Goal: Task Accomplishment & Management: Use online tool/utility

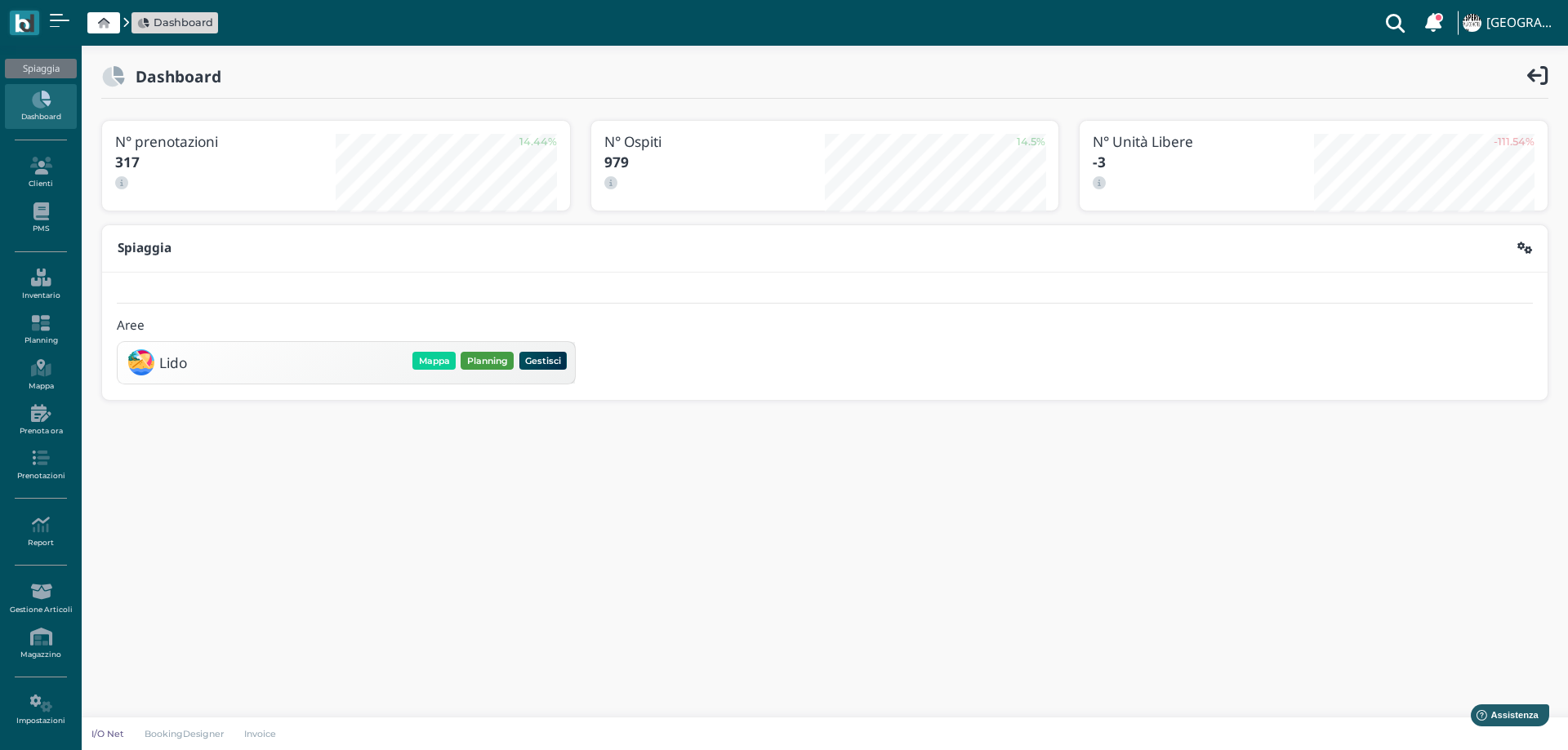
click at [479, 362] on button "Planning" at bounding box center [487, 361] width 53 height 18
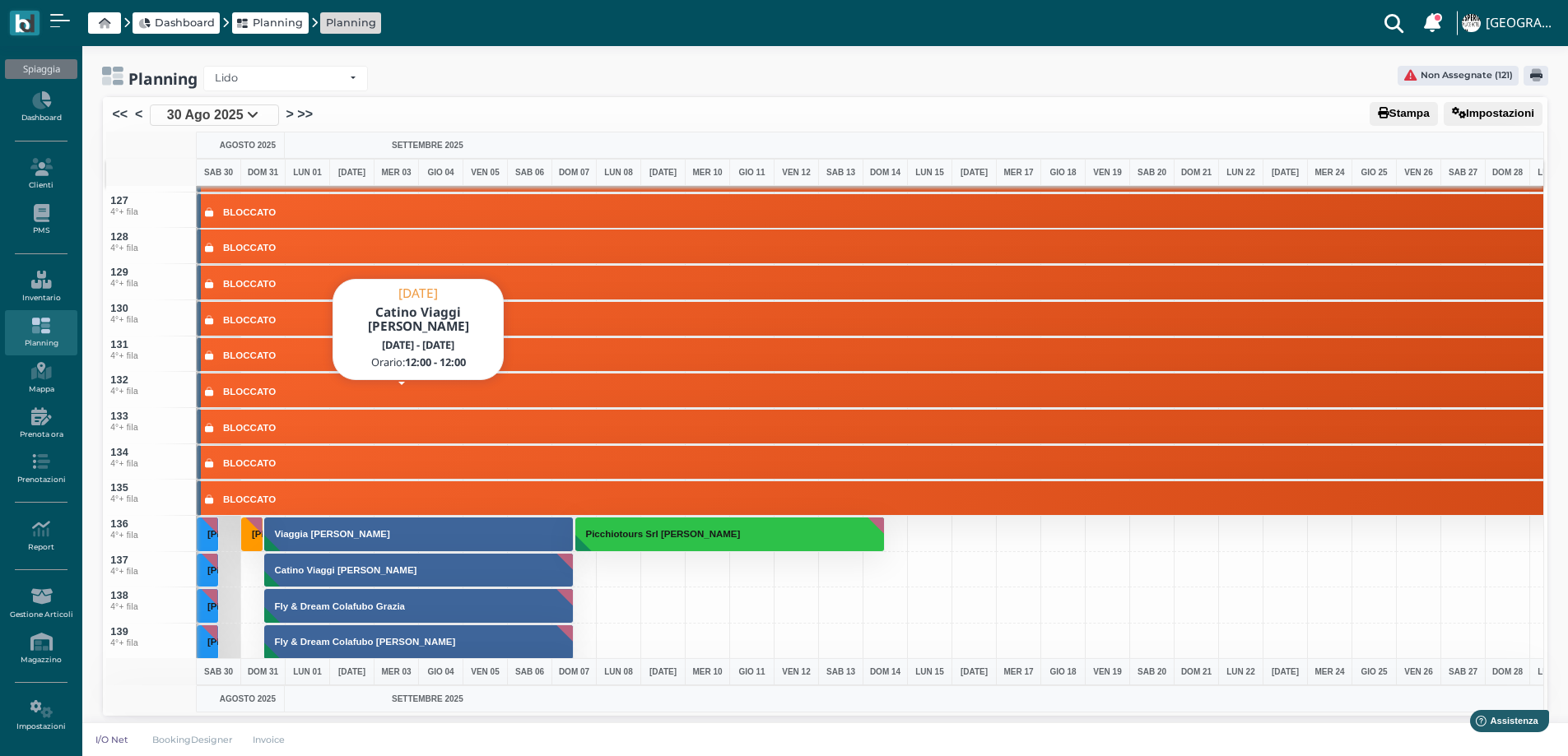
scroll to position [4691, 0]
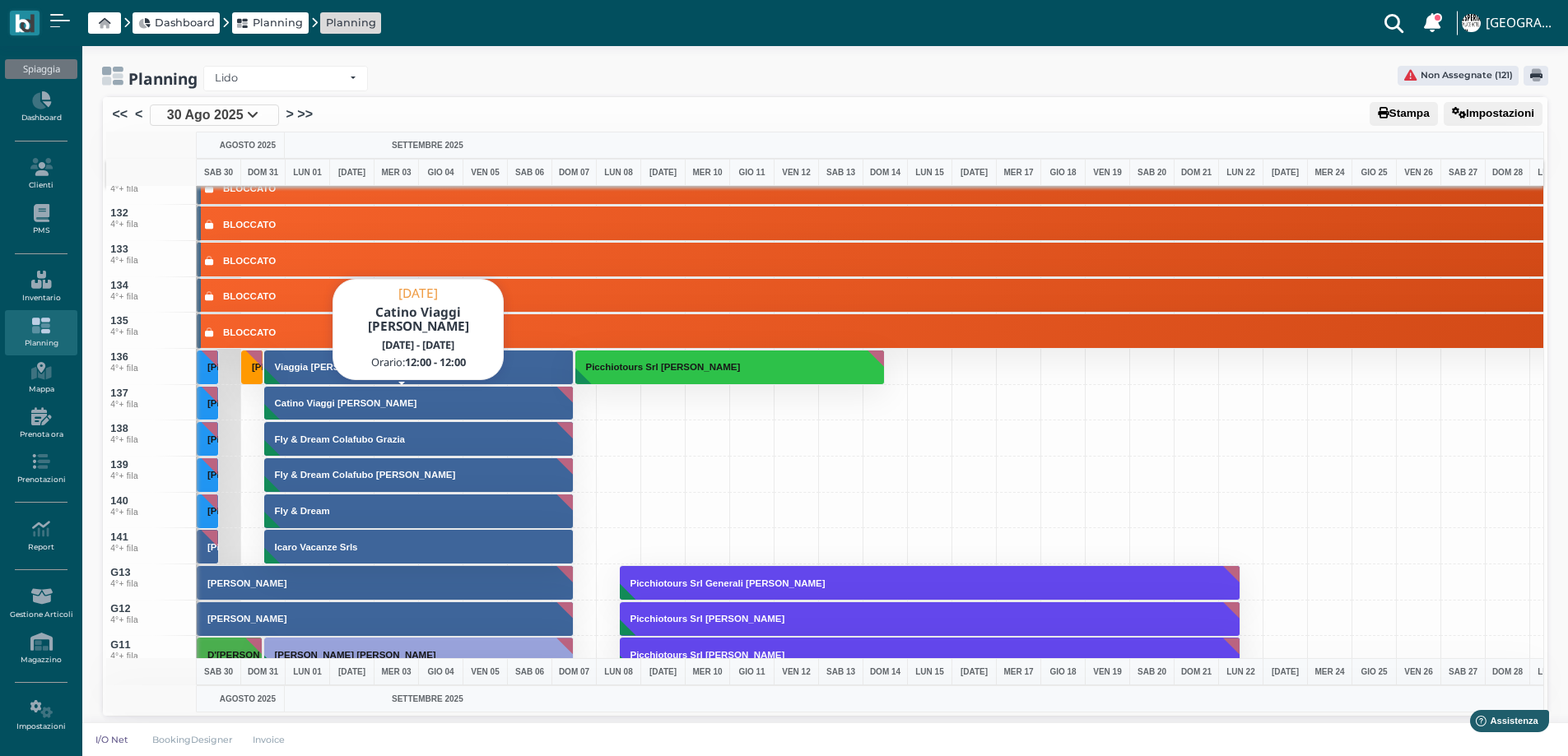
click at [385, 403] on h3 "Catino Viaggi [PERSON_NAME]" at bounding box center [346, 403] width 156 height 10
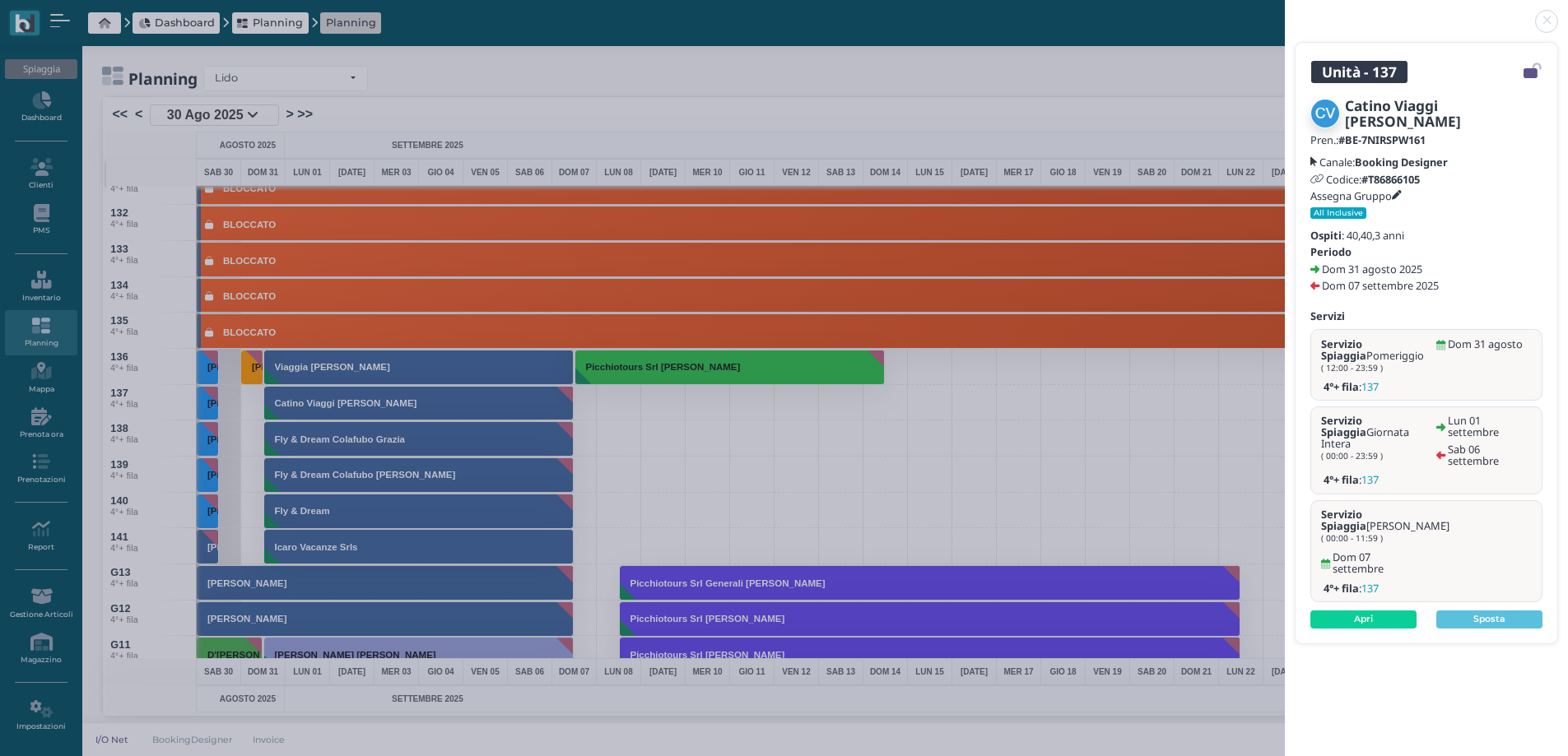
drag, startPoint x: 784, startPoint y: 469, endPoint x: 679, endPoint y: 445, distance: 107.7
click at [784, 469] on div "Unità - 137 Catino Viaggi Mena Paolo Pren.: #BE-7NIRSPW161 Canale: Booking Desi…" at bounding box center [784, 378] width 1568 height 756
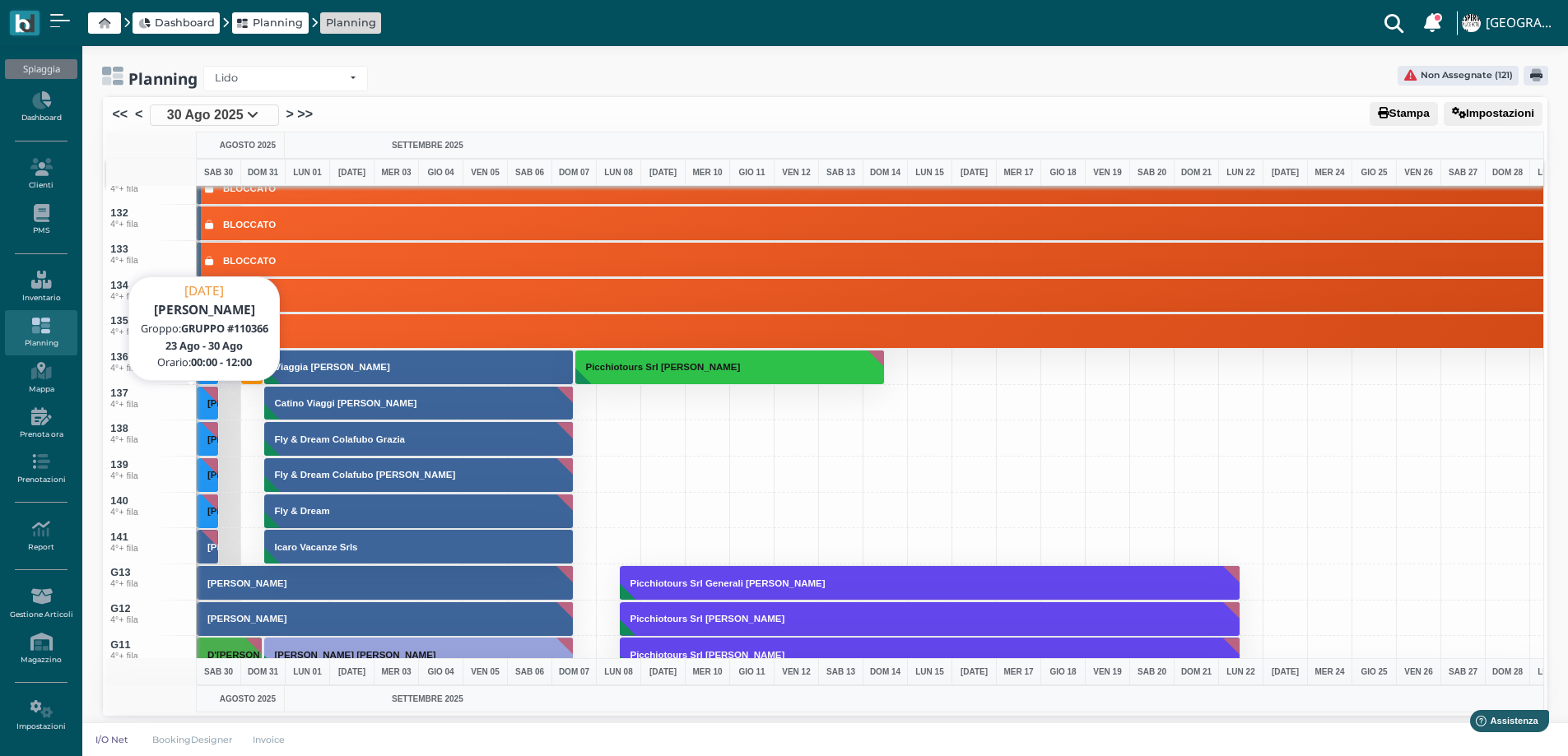
click at [211, 407] on h3 "[PERSON_NAME]" at bounding box center [247, 403] width 93 height 10
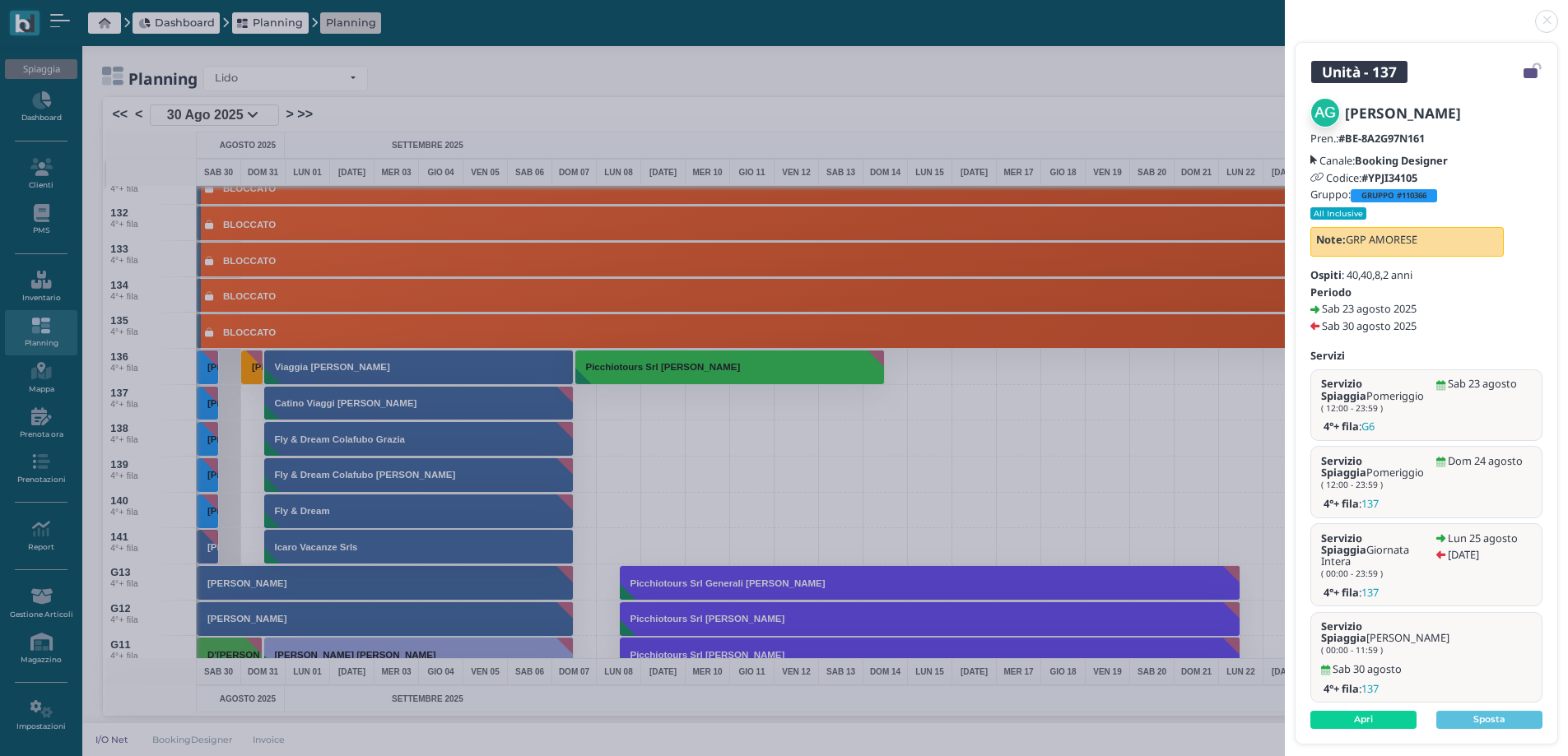
click at [1285, 12] on link at bounding box center [1285, 12] width 0 height 0
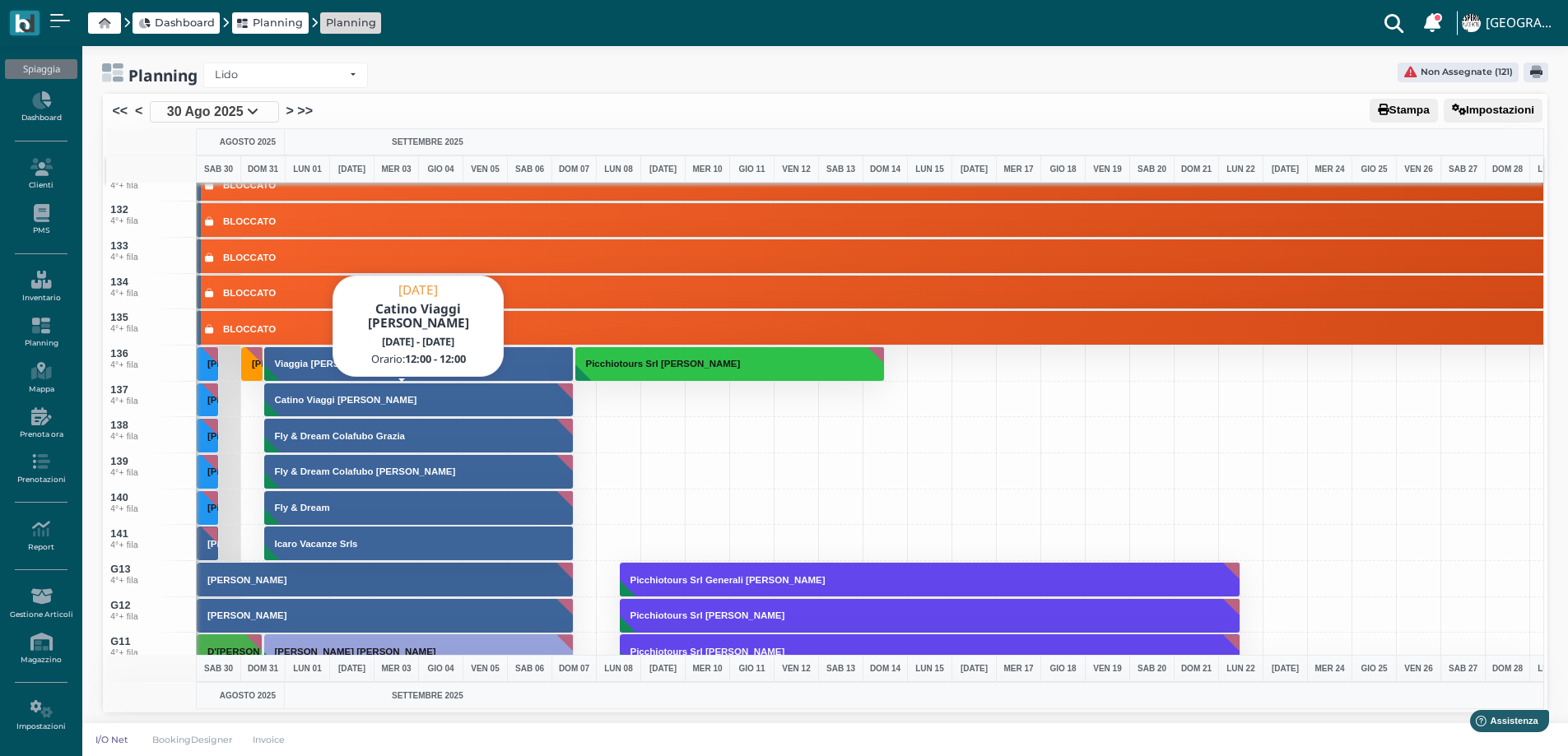
click at [297, 391] on button "Catino Viaggi [PERSON_NAME]" at bounding box center [419, 400] width 311 height 36
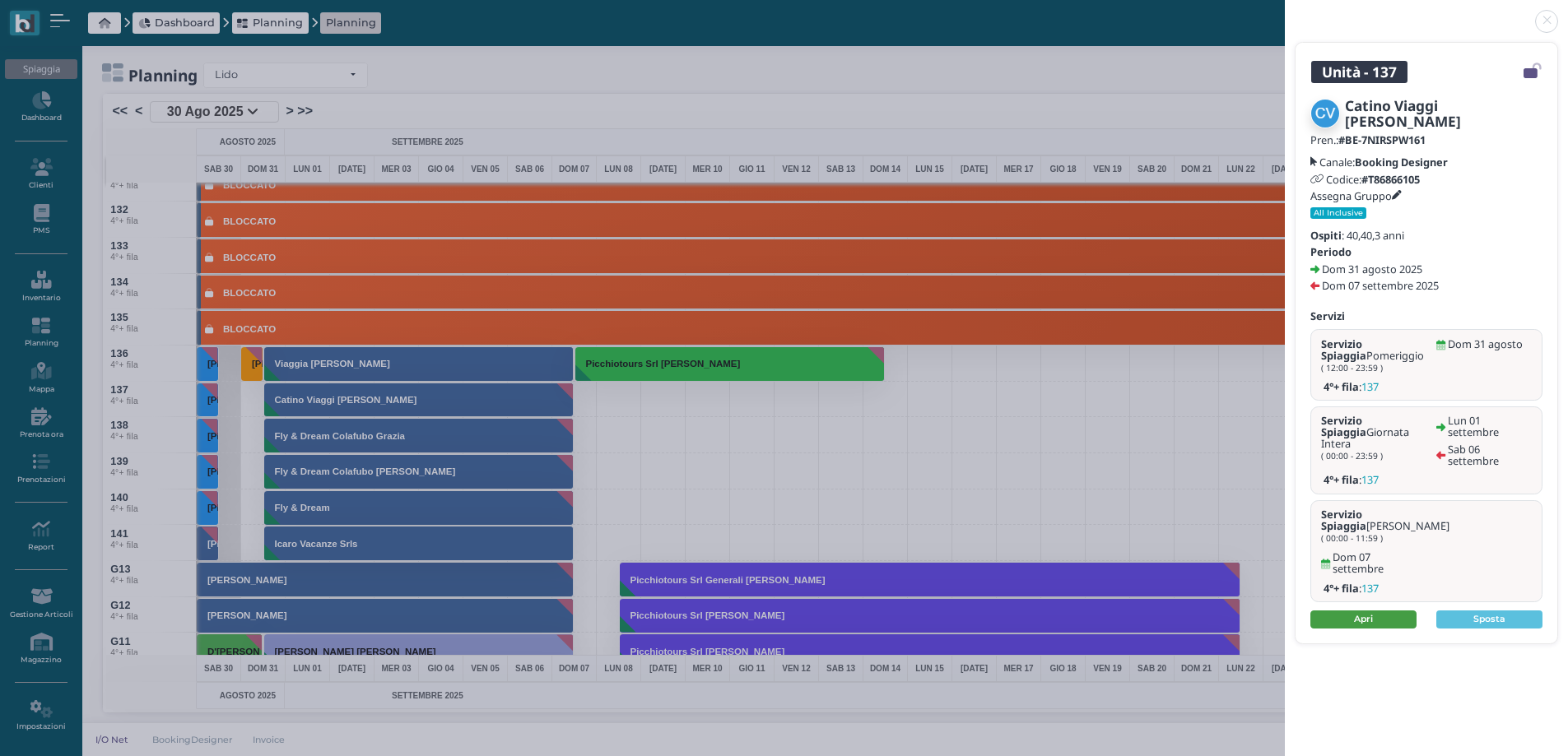
click at [1372, 610] on link "Apri" at bounding box center [1364, 619] width 106 height 18
click at [1285, 12] on link at bounding box center [1285, 12] width 0 height 0
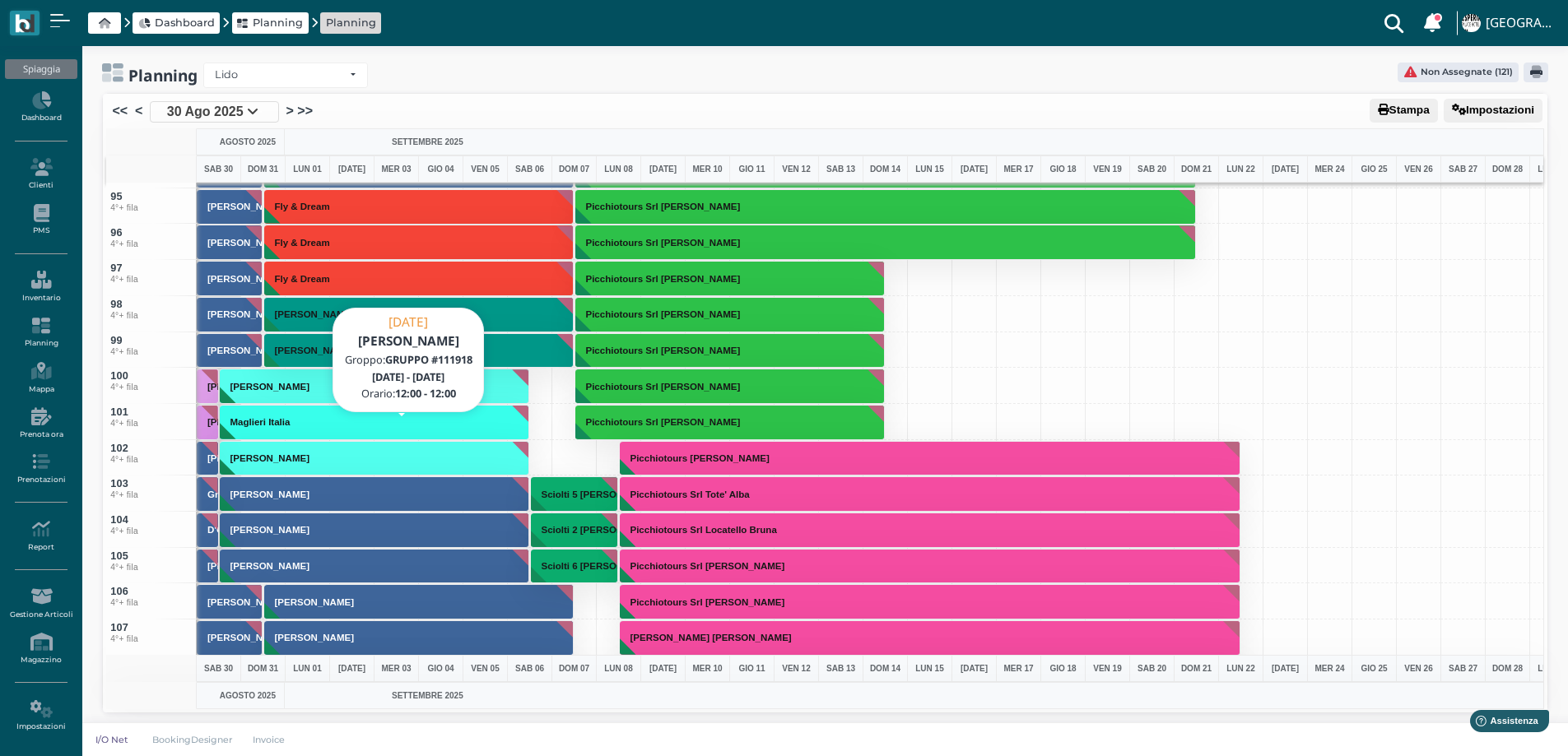
scroll to position [3209, 0]
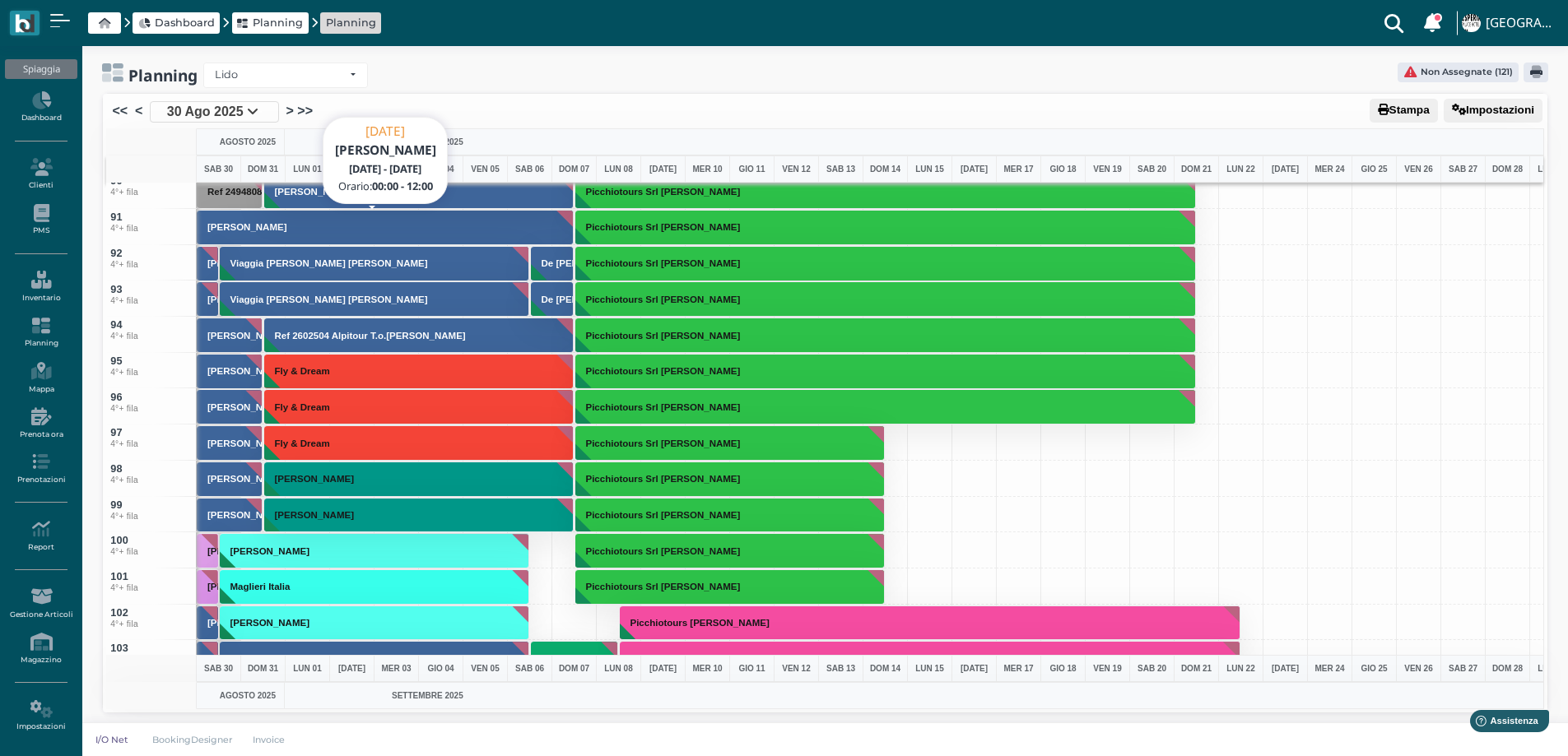
click at [284, 238] on button "[PERSON_NAME]" at bounding box center [385, 227] width 377 height 36
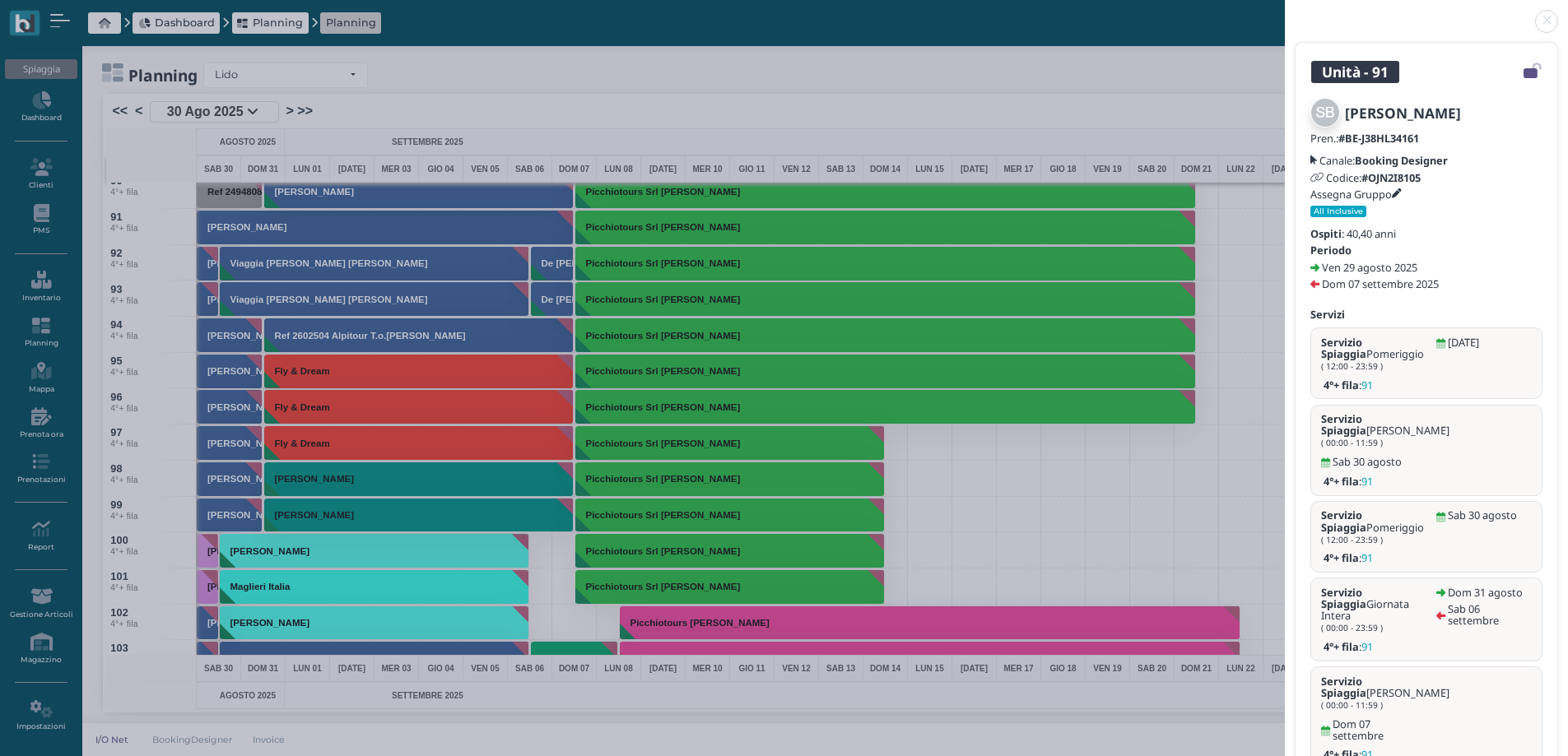
click at [1285, 12] on link at bounding box center [1285, 12] width 0 height 0
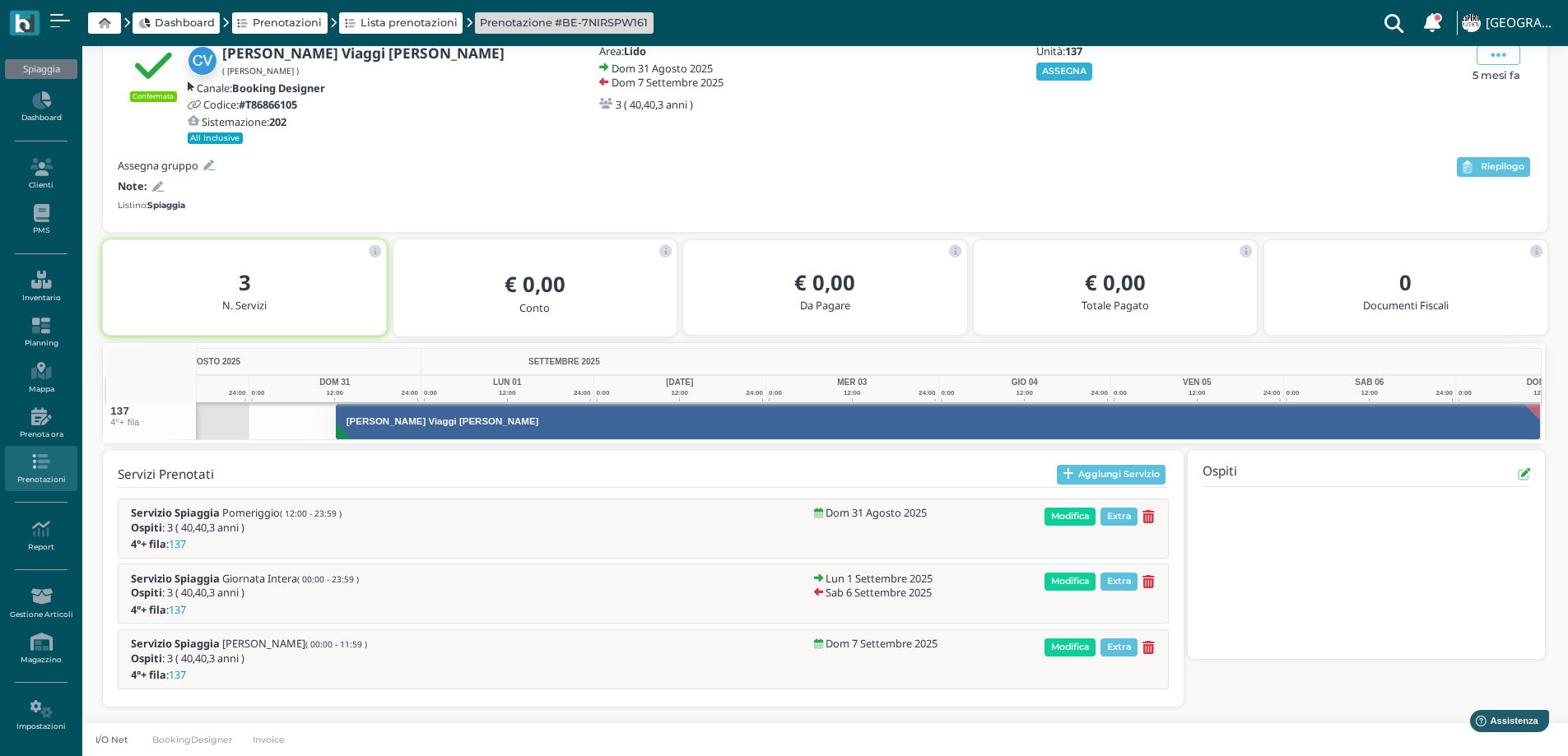
click at [1061, 75] on button "ASSEGNA" at bounding box center [1065, 71] width 57 height 18
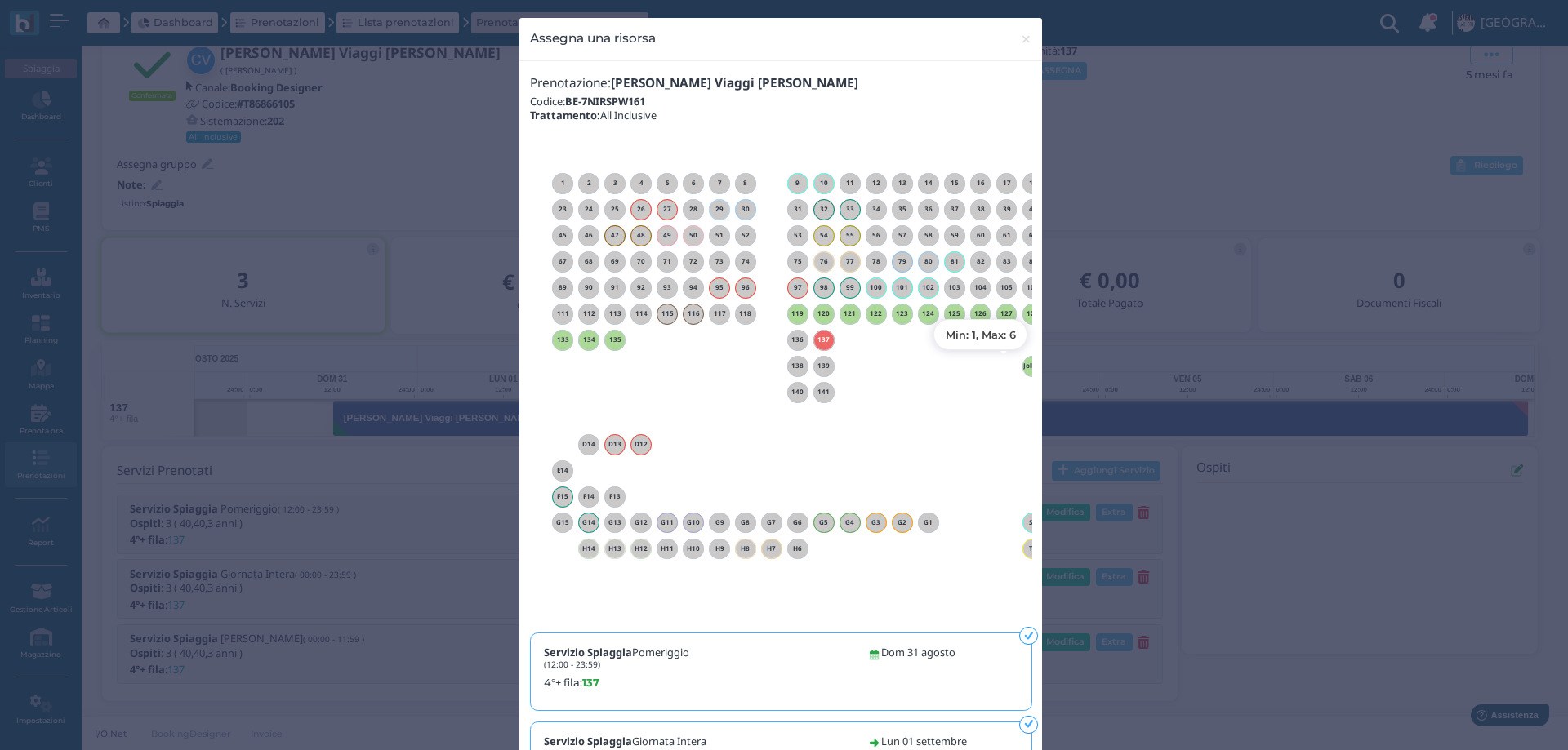
click at [1027, 363] on div "1 2 3 4 5 6 7 8 9 10 11 12 13 14 15 16 17 18" at bounding box center [780, 375] width 521 height 491
click at [1022, 365] on h6 "Jolly 1" at bounding box center [1032, 366] width 21 height 7
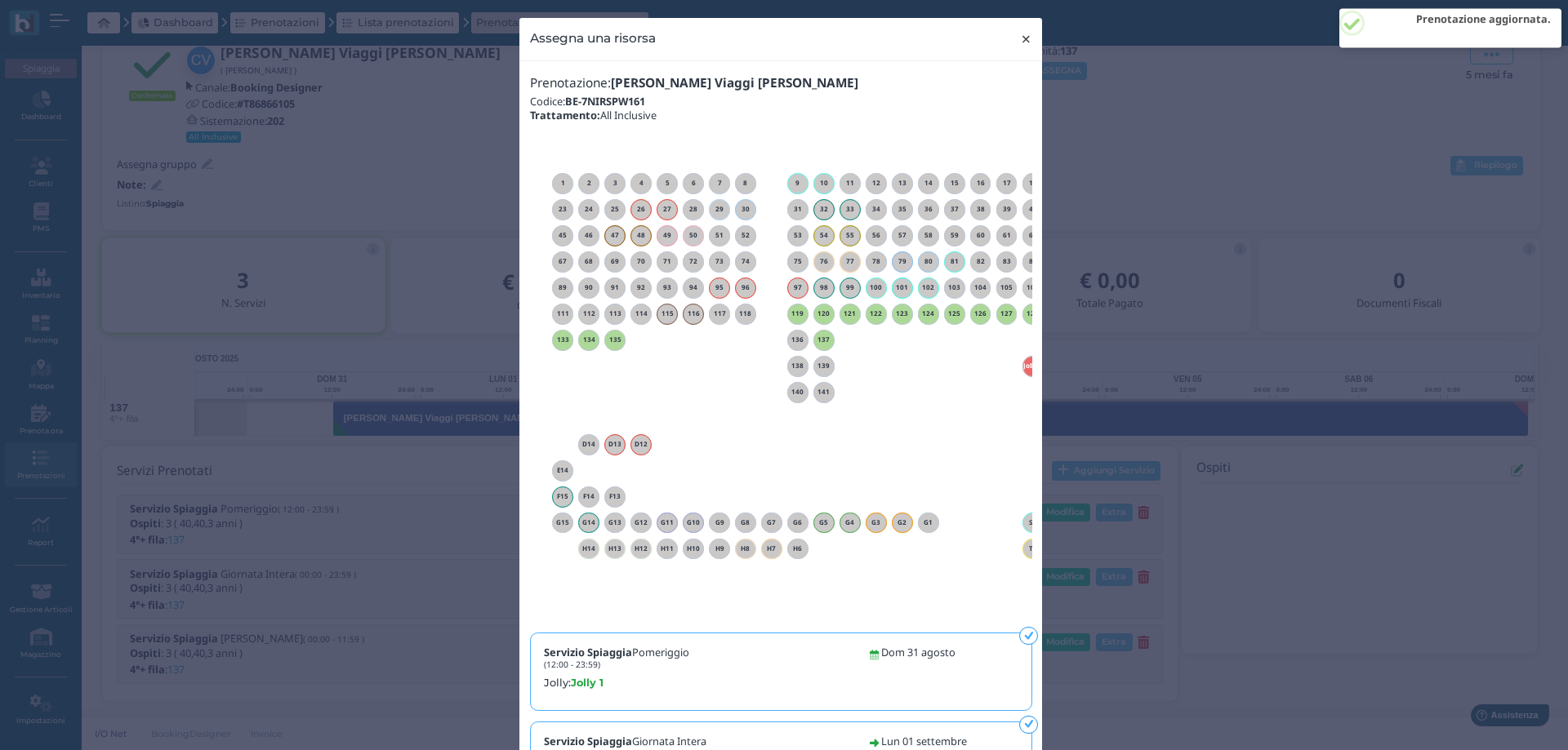
click at [1022, 37] on span "×" at bounding box center [1026, 38] width 12 height 21
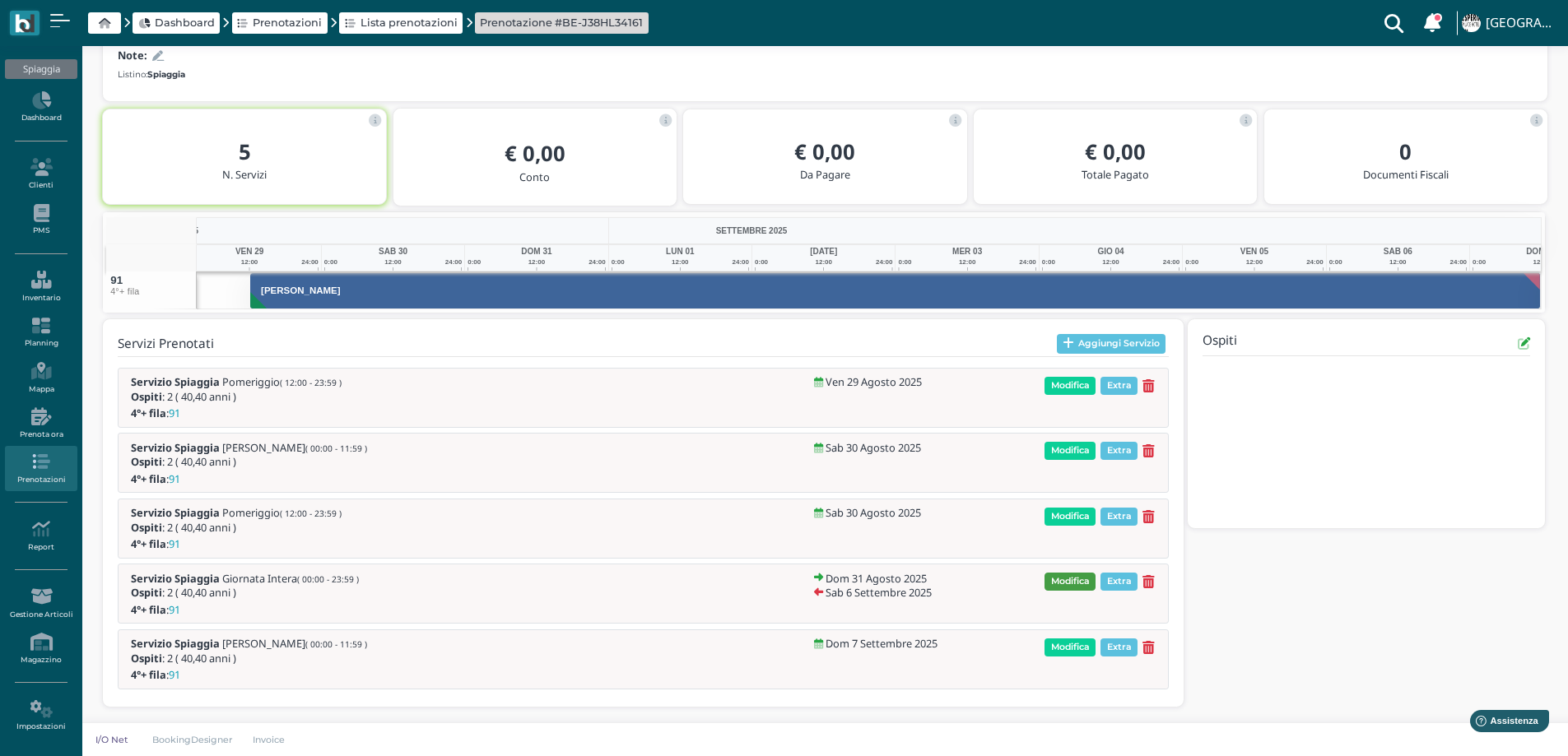
click at [1077, 583] on span "Modifica" at bounding box center [1070, 582] width 51 height 18
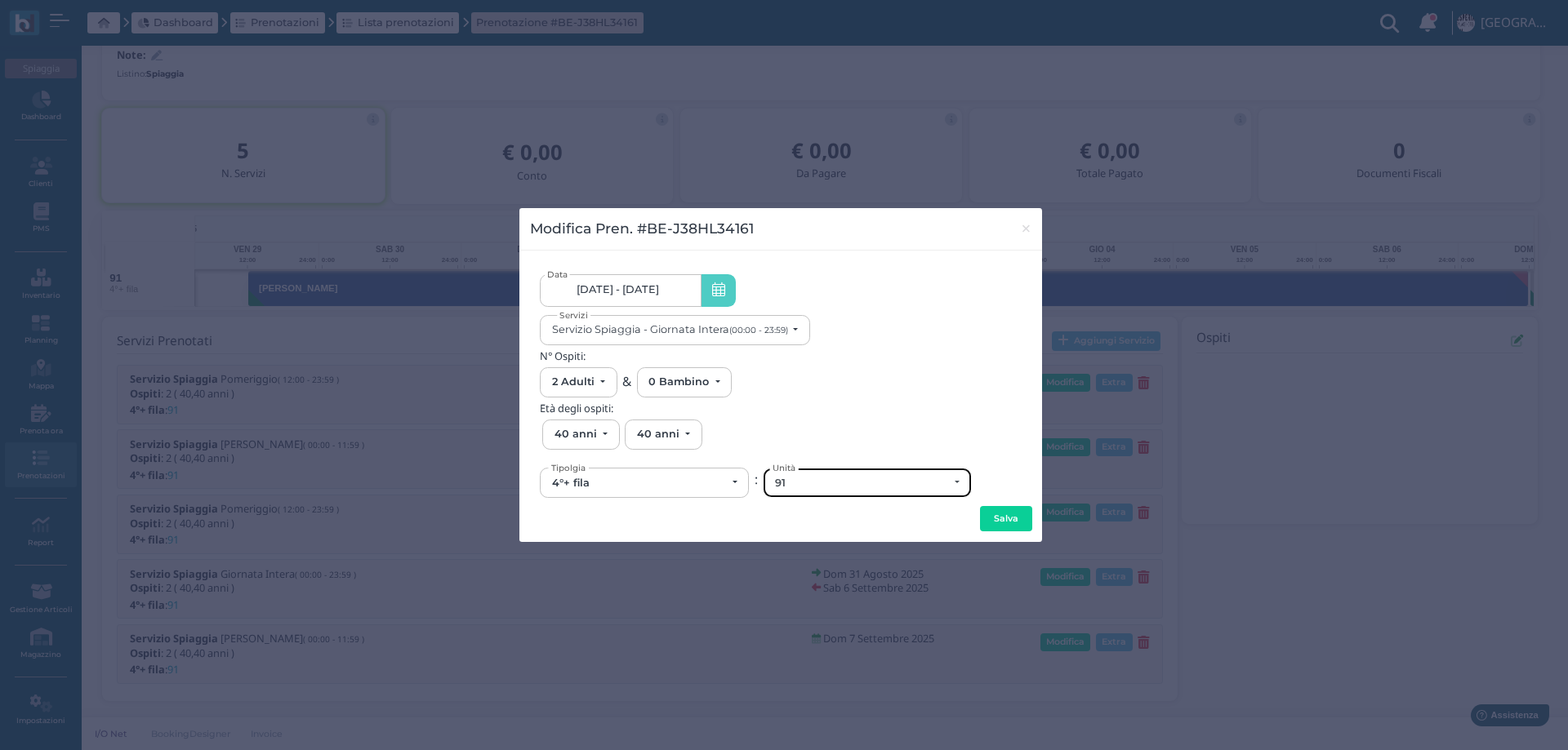
click at [817, 486] on div "91" at bounding box center [861, 483] width 174 height 13
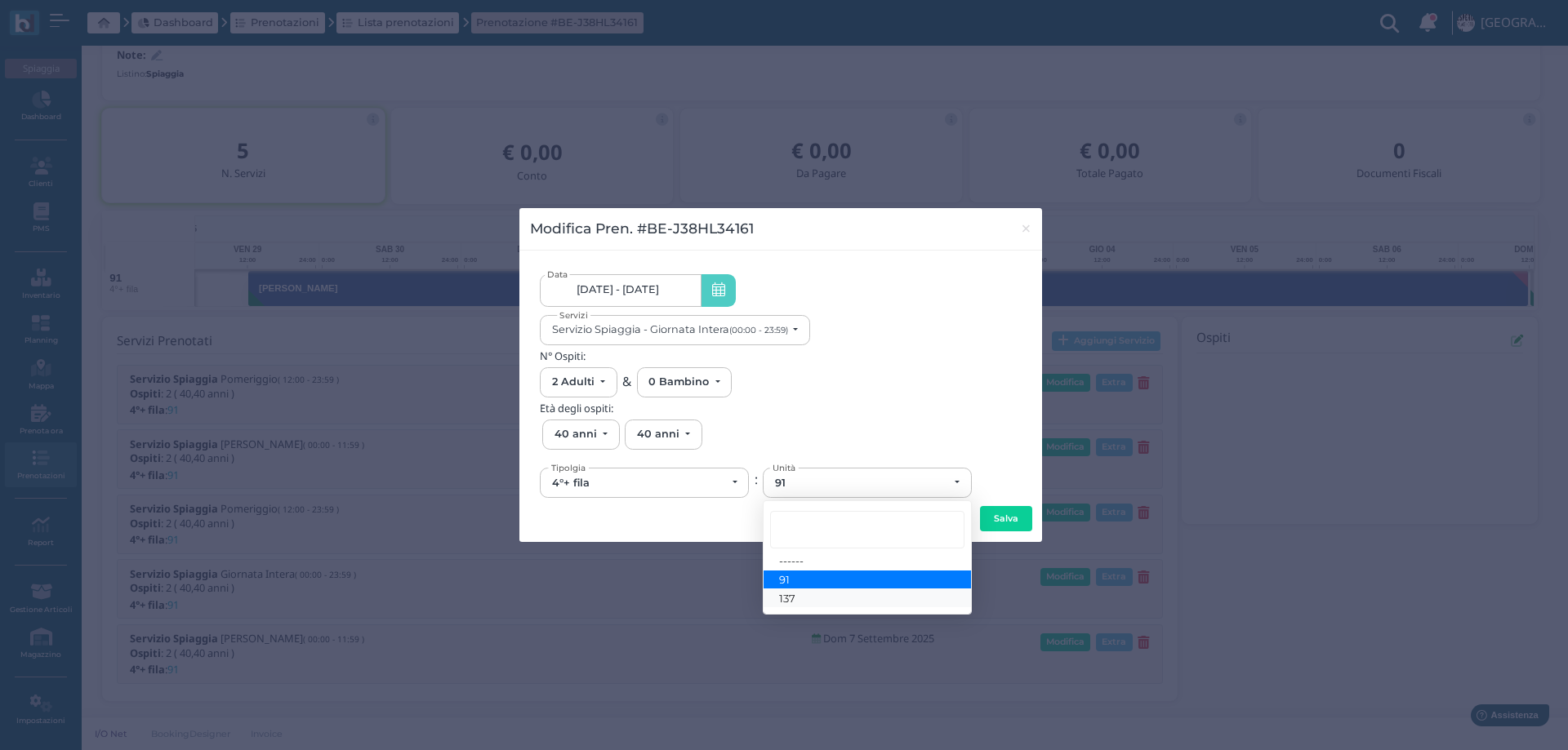
click at [809, 606] on link "137" at bounding box center [868, 597] width 207 height 19
select select "6263"
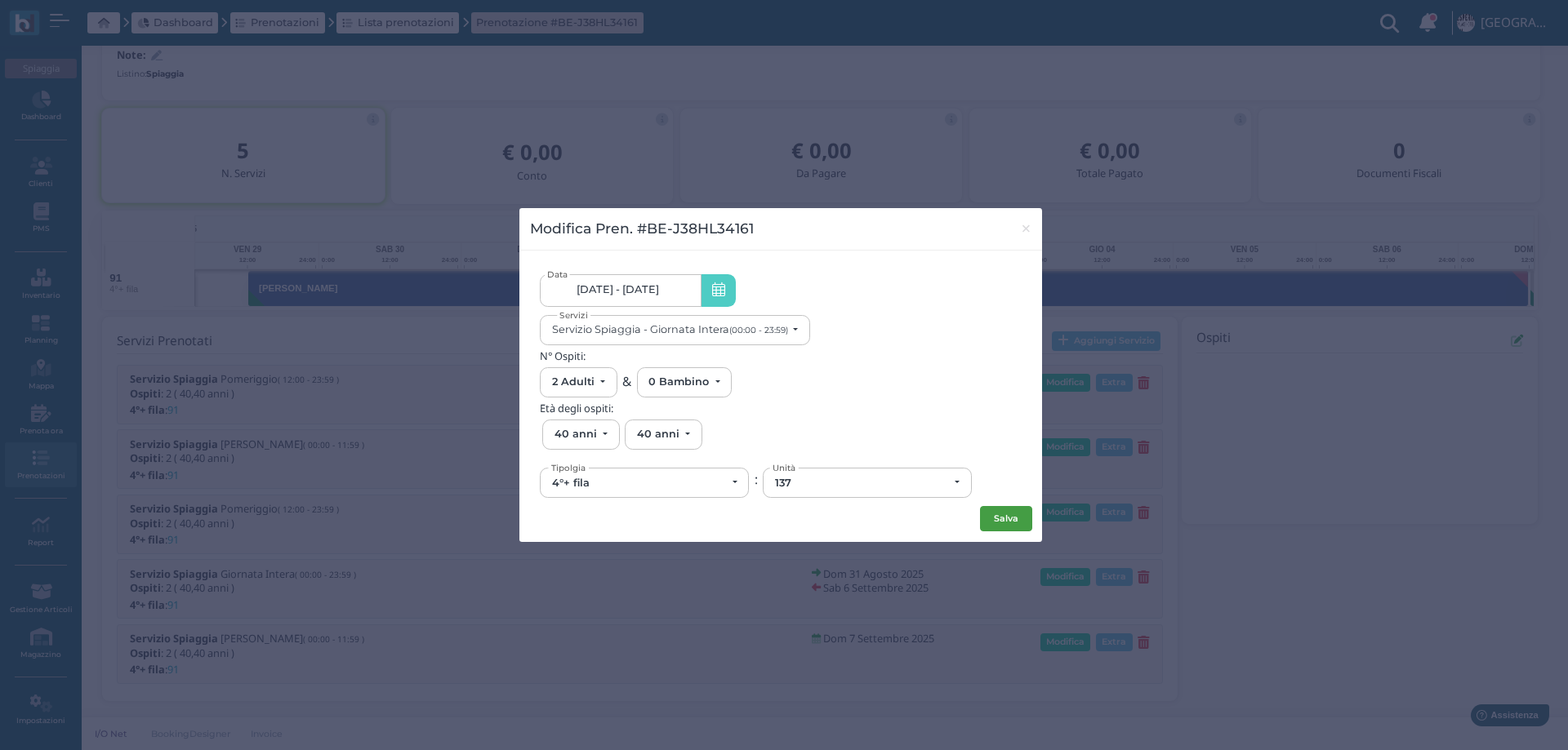
click at [997, 519] on button "Salva" at bounding box center [1006, 519] width 52 height 26
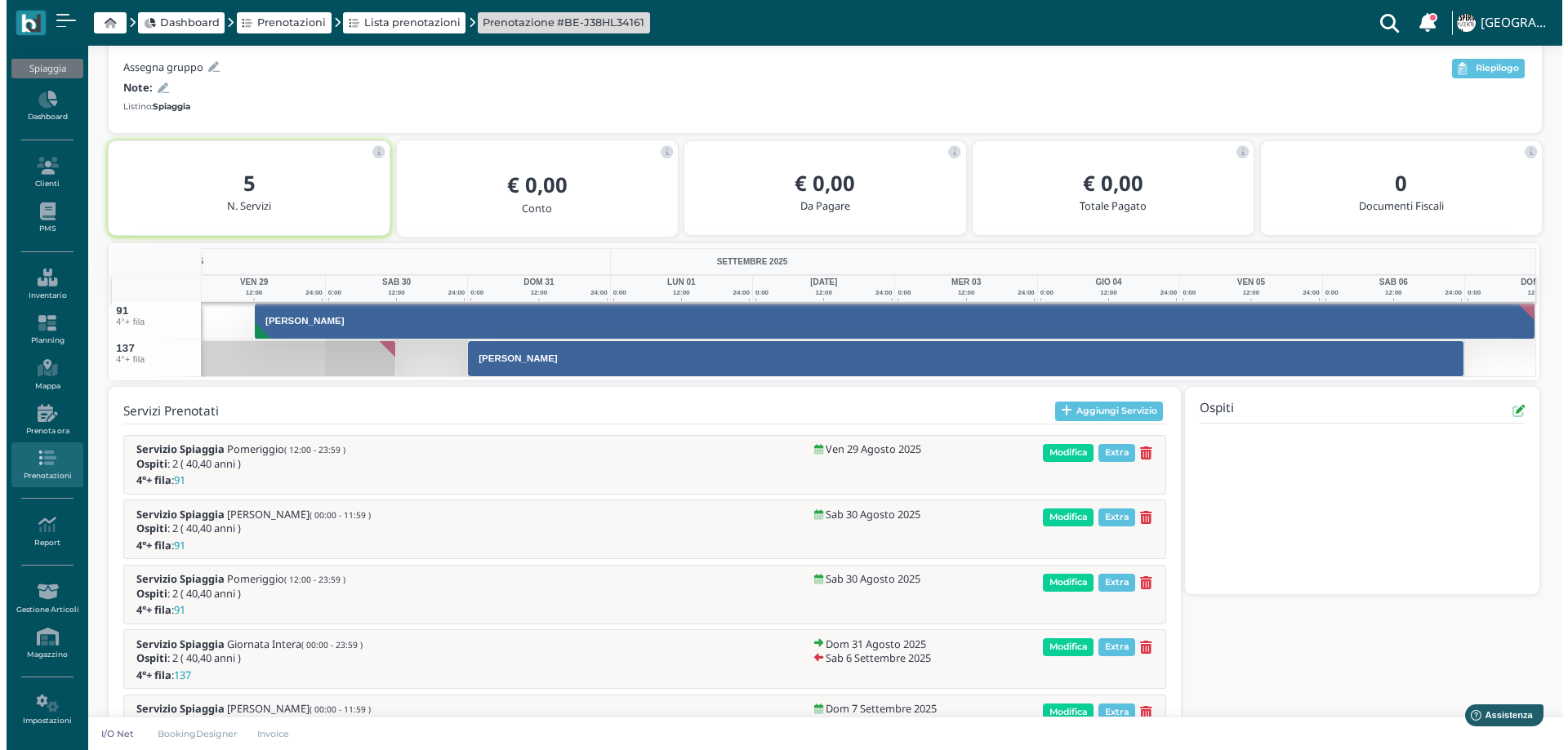
scroll to position [248, 0]
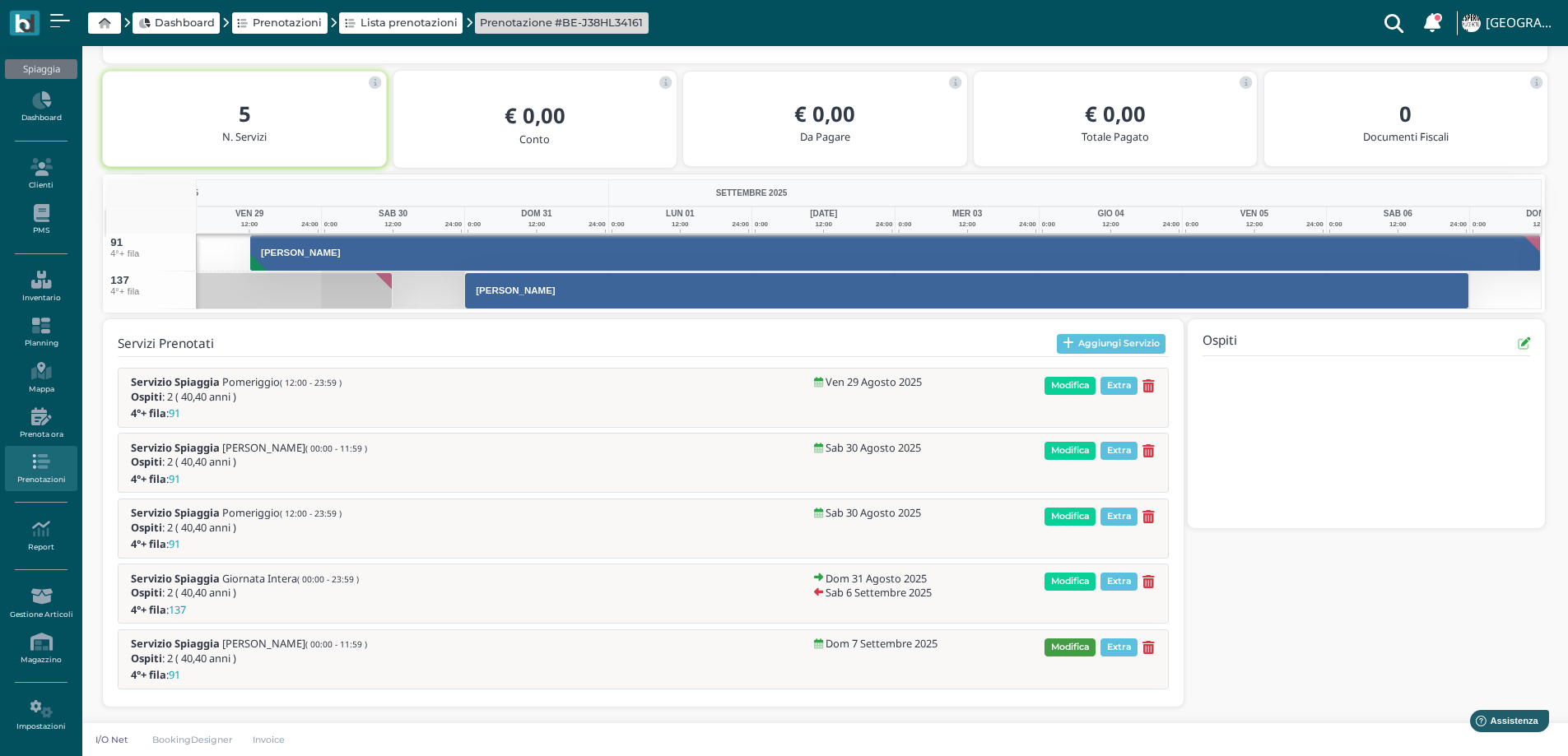
click at [1082, 649] on span "Modifica" at bounding box center [1070, 648] width 51 height 18
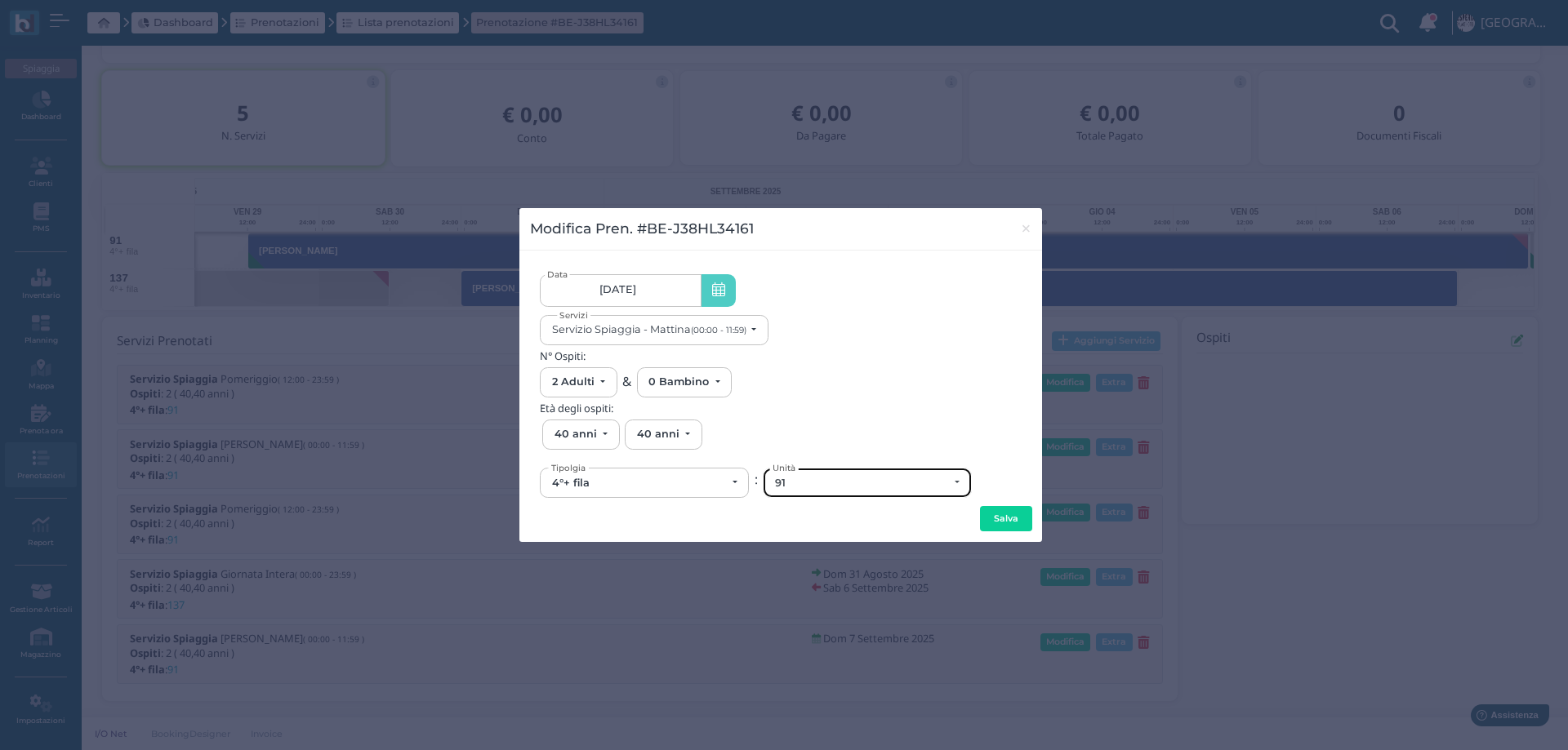
click at [860, 481] on div "91" at bounding box center [861, 483] width 174 height 13
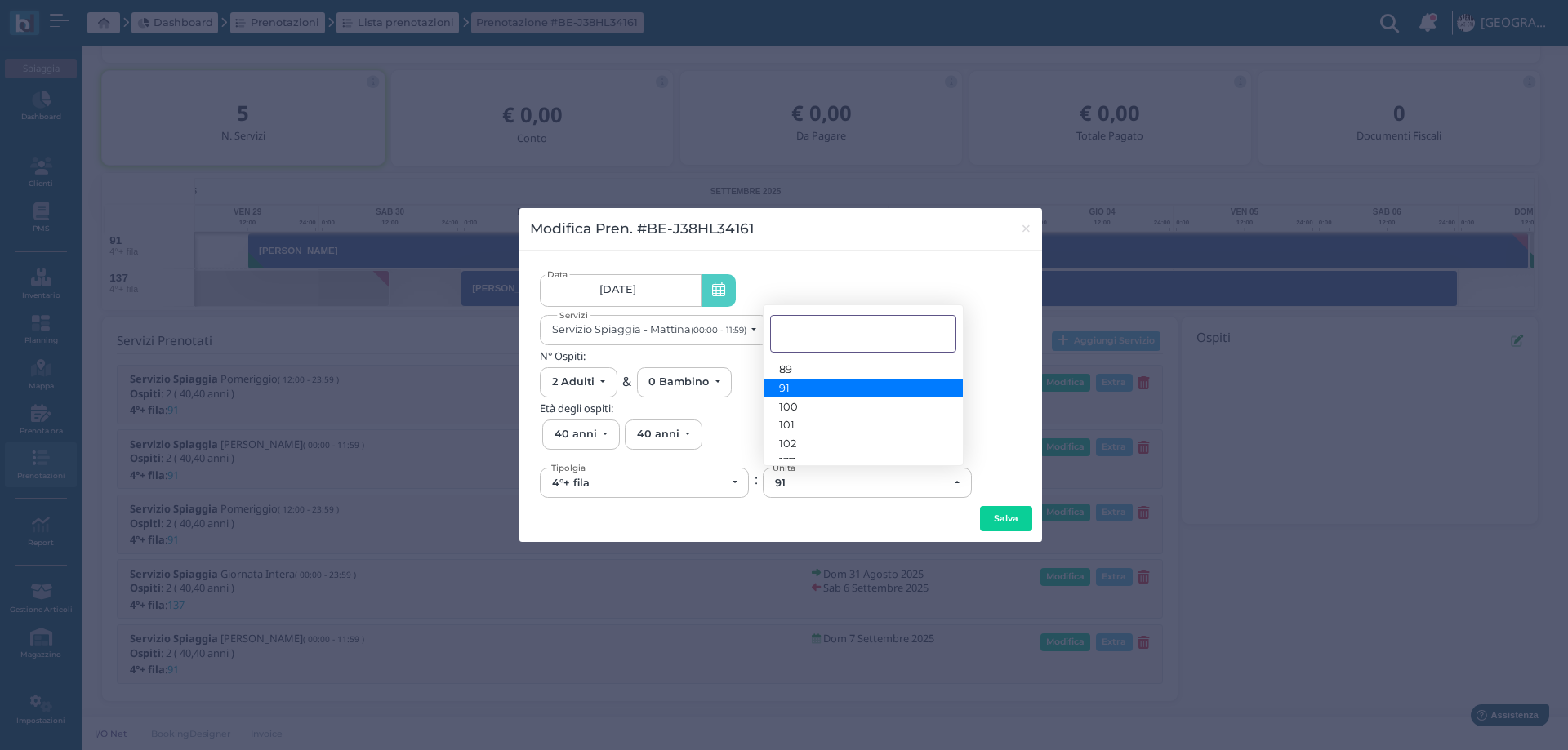
scroll to position [132, 0]
click at [809, 395] on link "137" at bounding box center [863, 394] width 199 height 19
select select "6263"
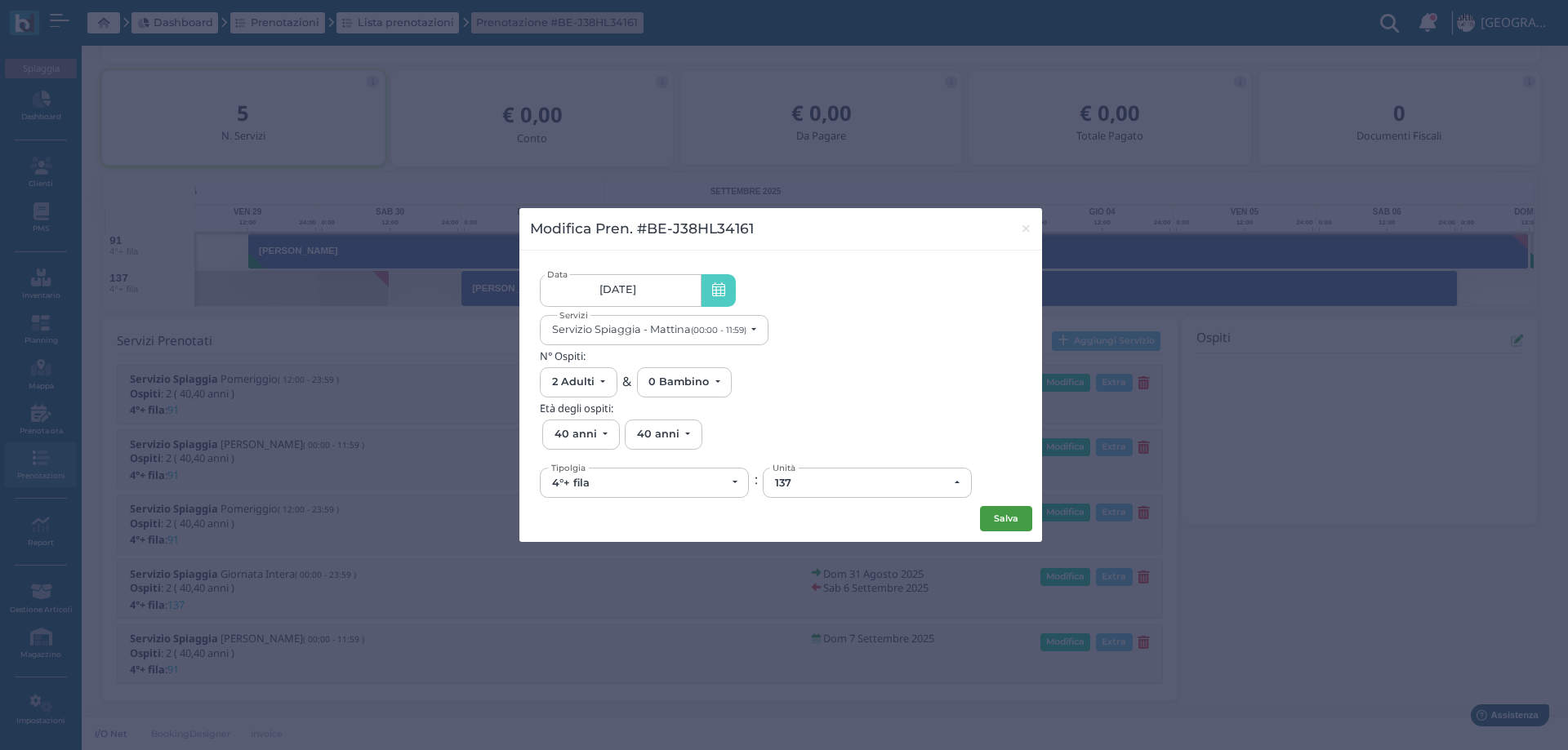
click at [1025, 516] on button "Salva" at bounding box center [1006, 519] width 52 height 26
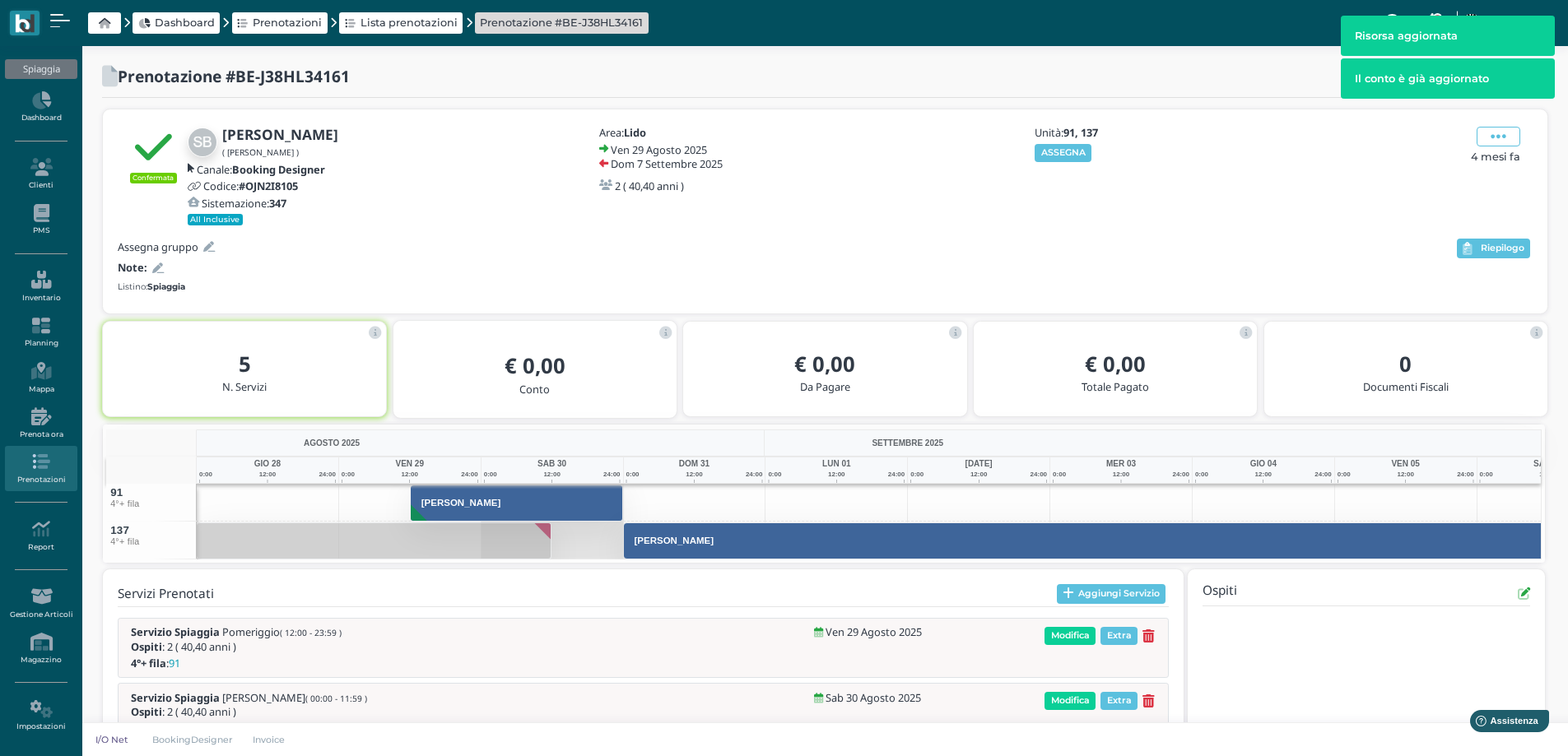
scroll to position [125, 0]
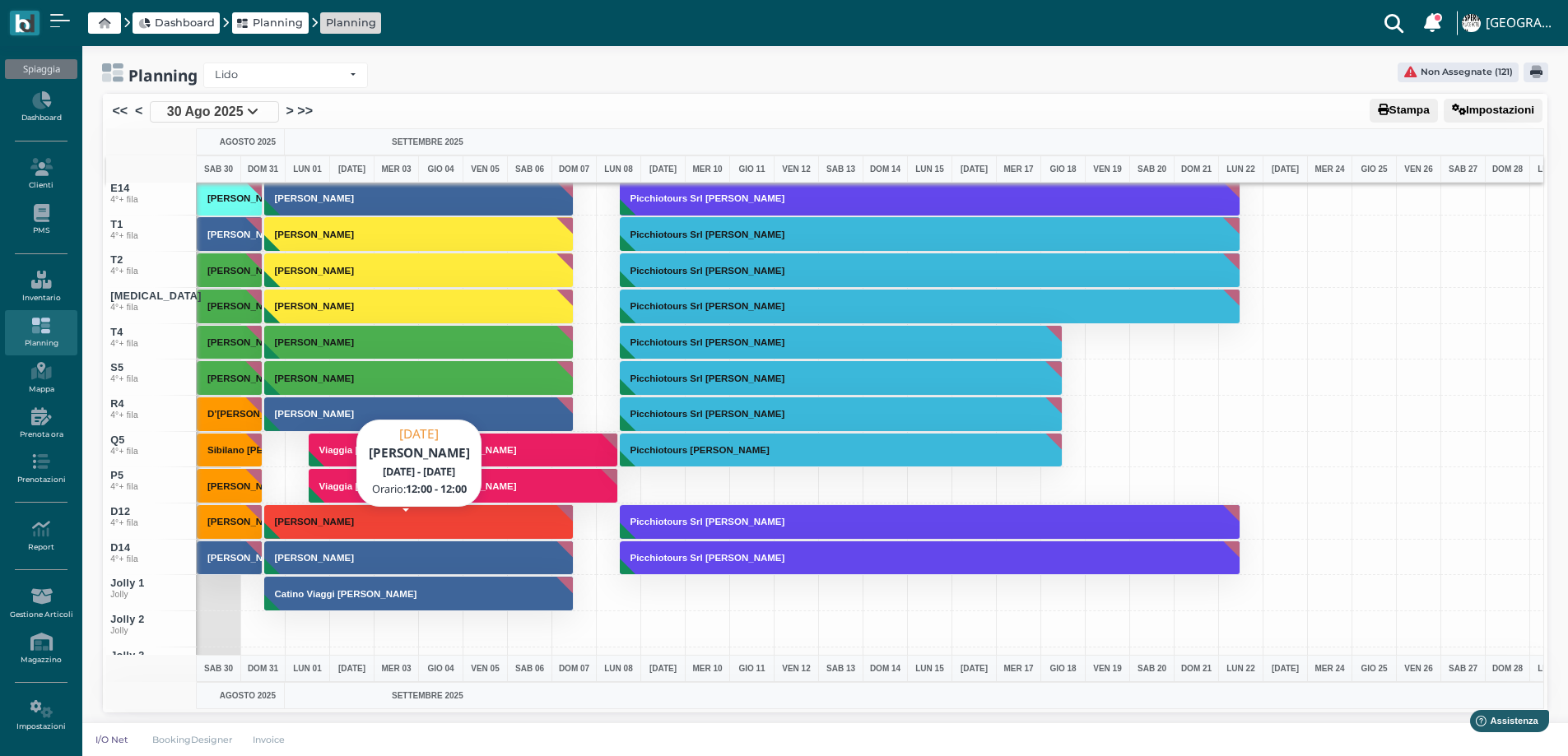
scroll to position [6286, 0]
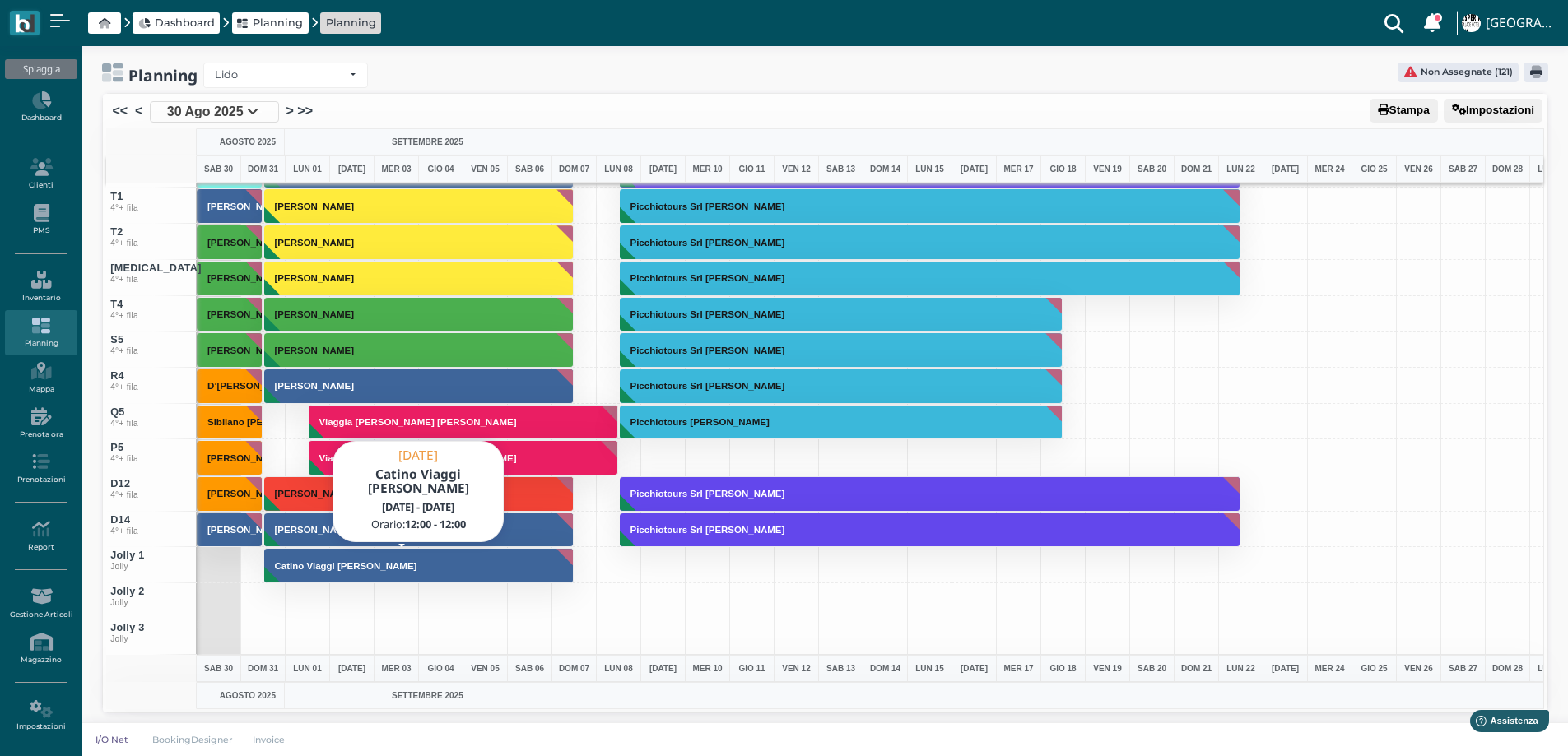
click at [334, 570] on h3 "Catino Viaggi [PERSON_NAME]" at bounding box center [346, 565] width 156 height 10
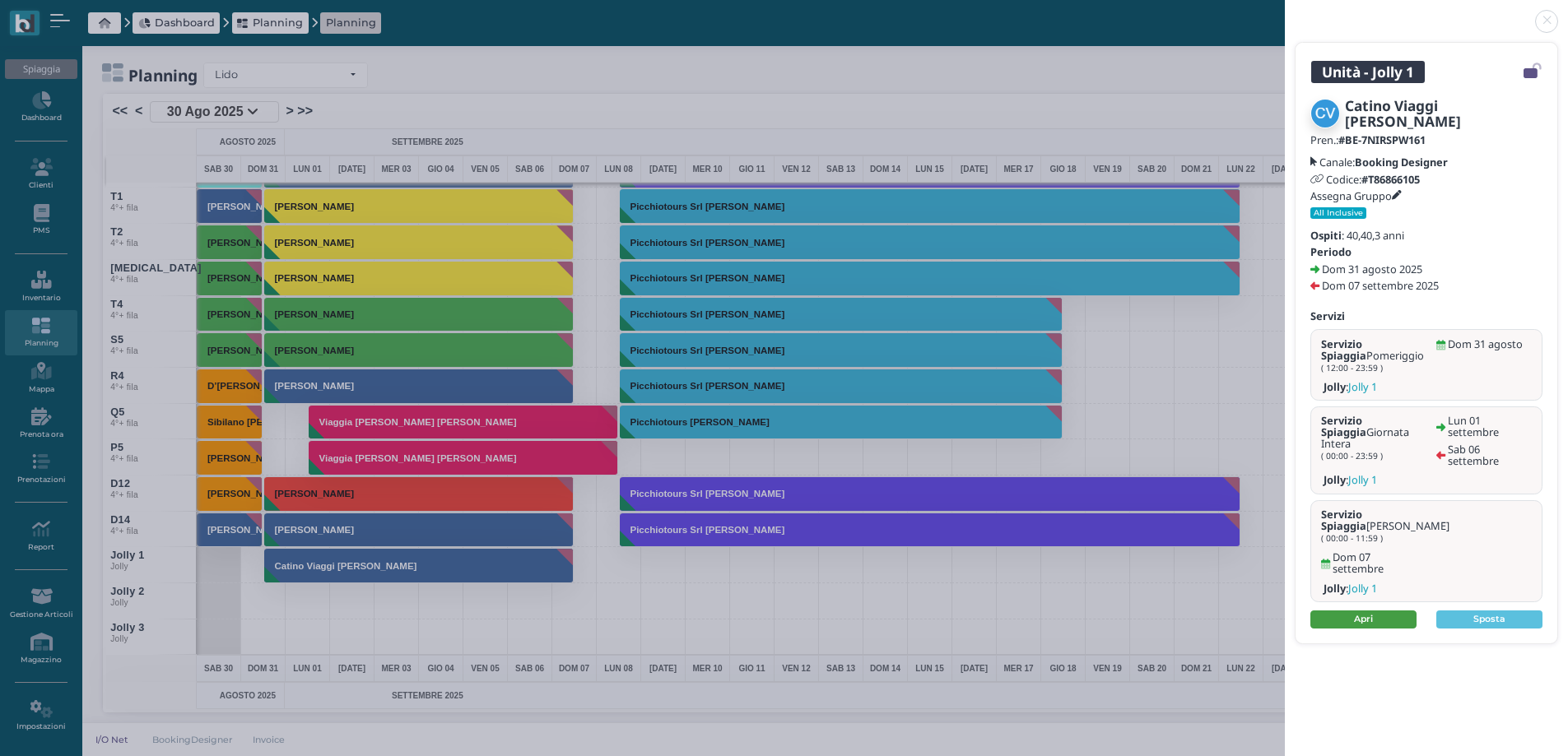
click at [1331, 610] on link "Apri" at bounding box center [1364, 619] width 106 height 18
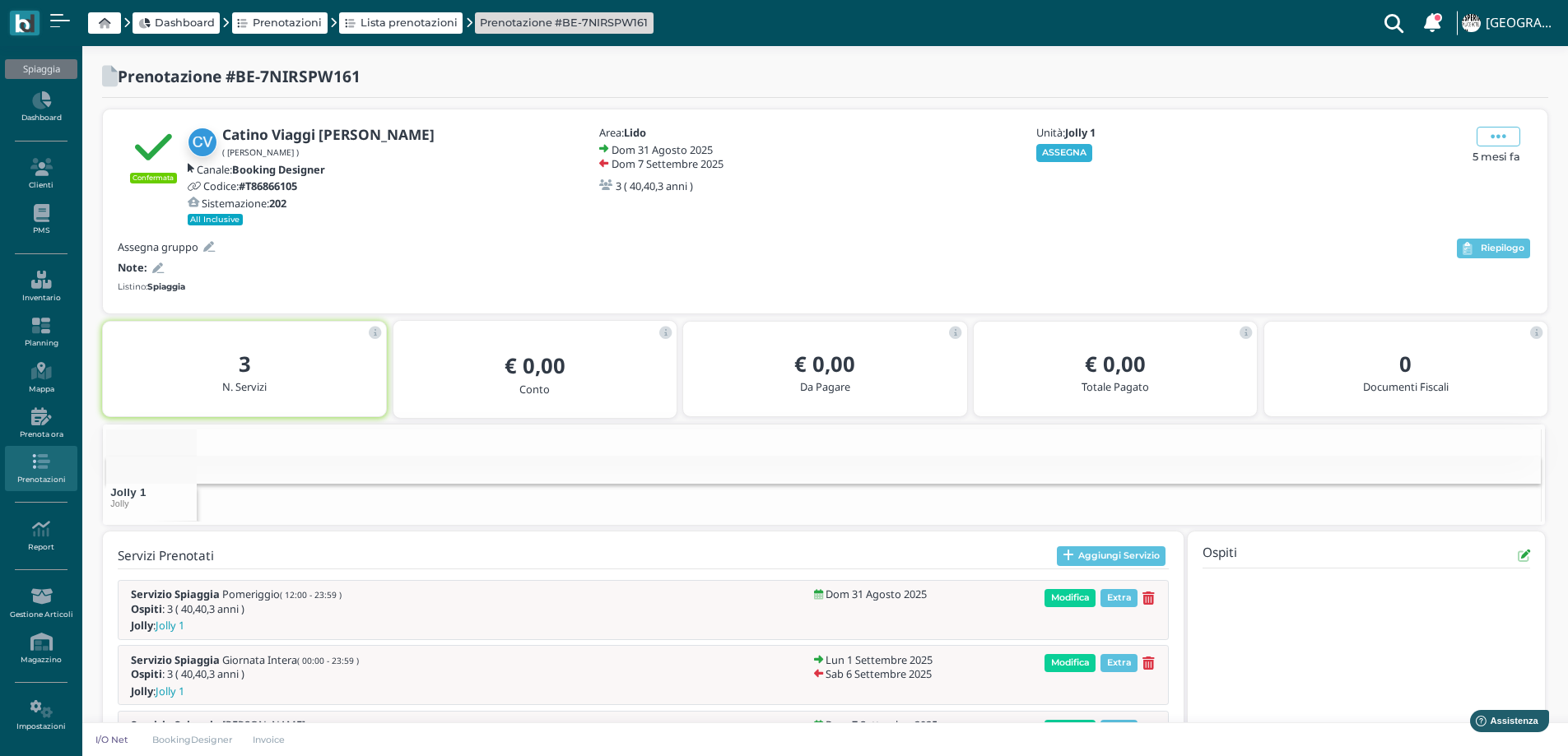
click at [1054, 152] on button "ASSEGNA" at bounding box center [1065, 153] width 57 height 18
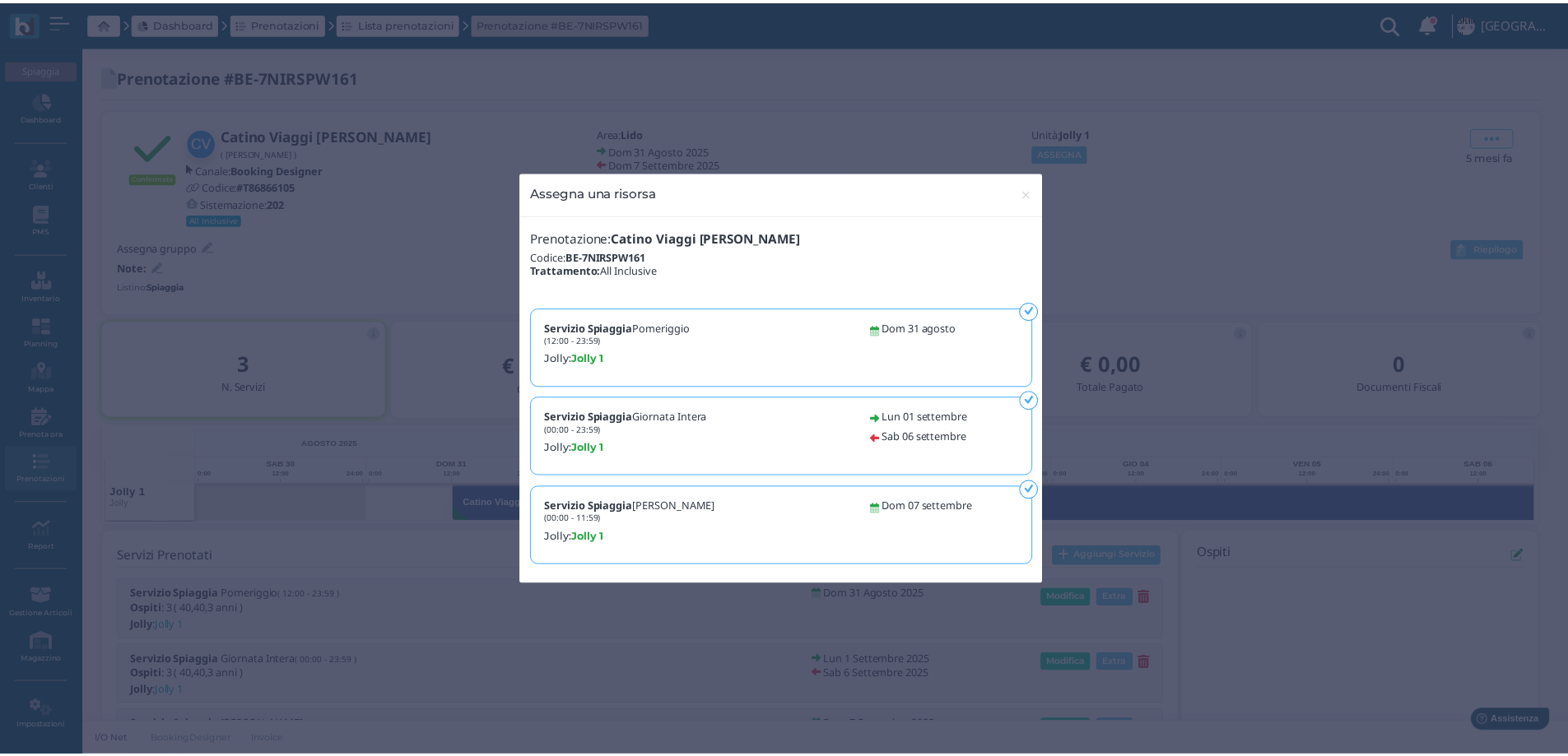
scroll to position [0, 115]
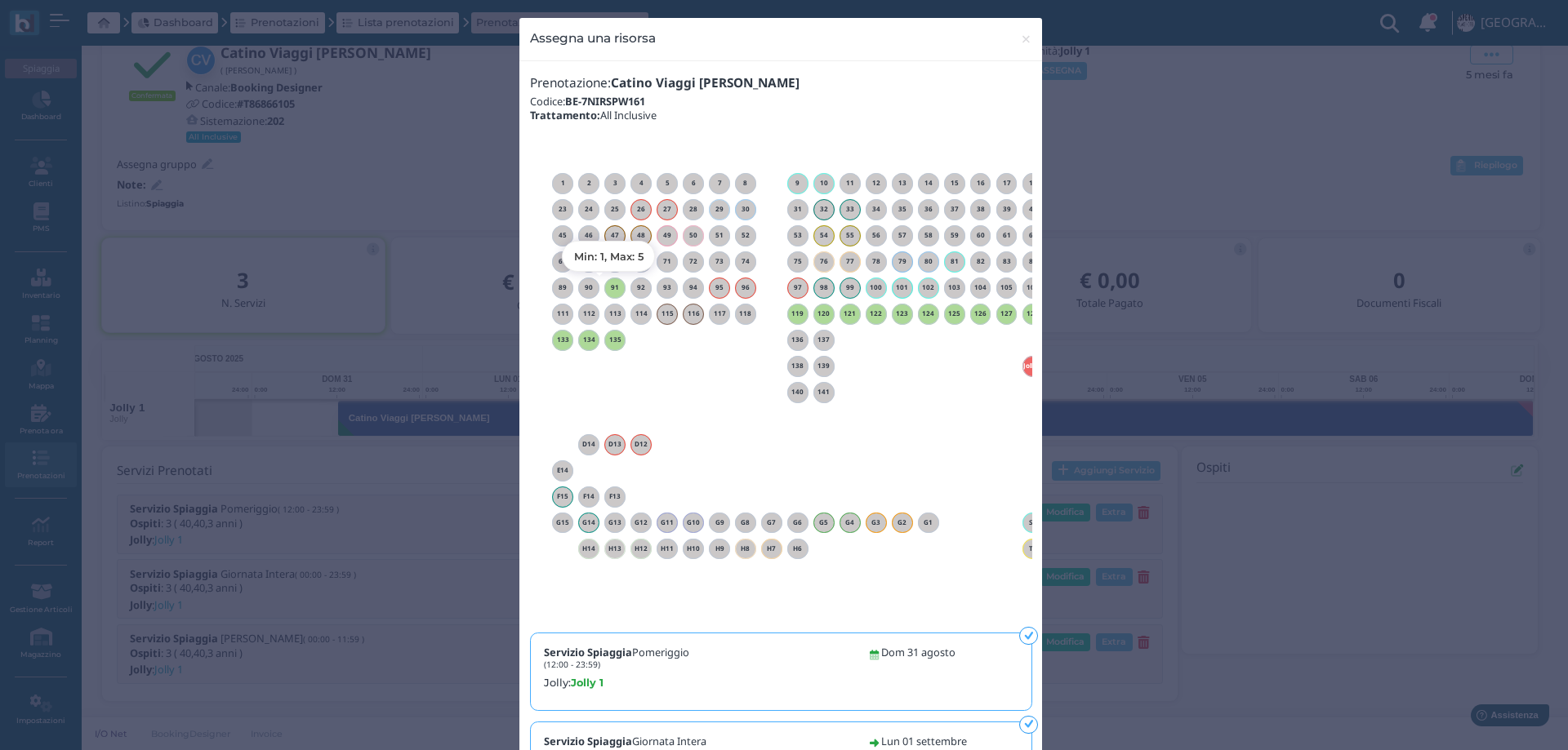
click at [605, 292] on div "91" at bounding box center [615, 287] width 21 height 21
click at [1020, 39] on span "×" at bounding box center [1026, 38] width 12 height 21
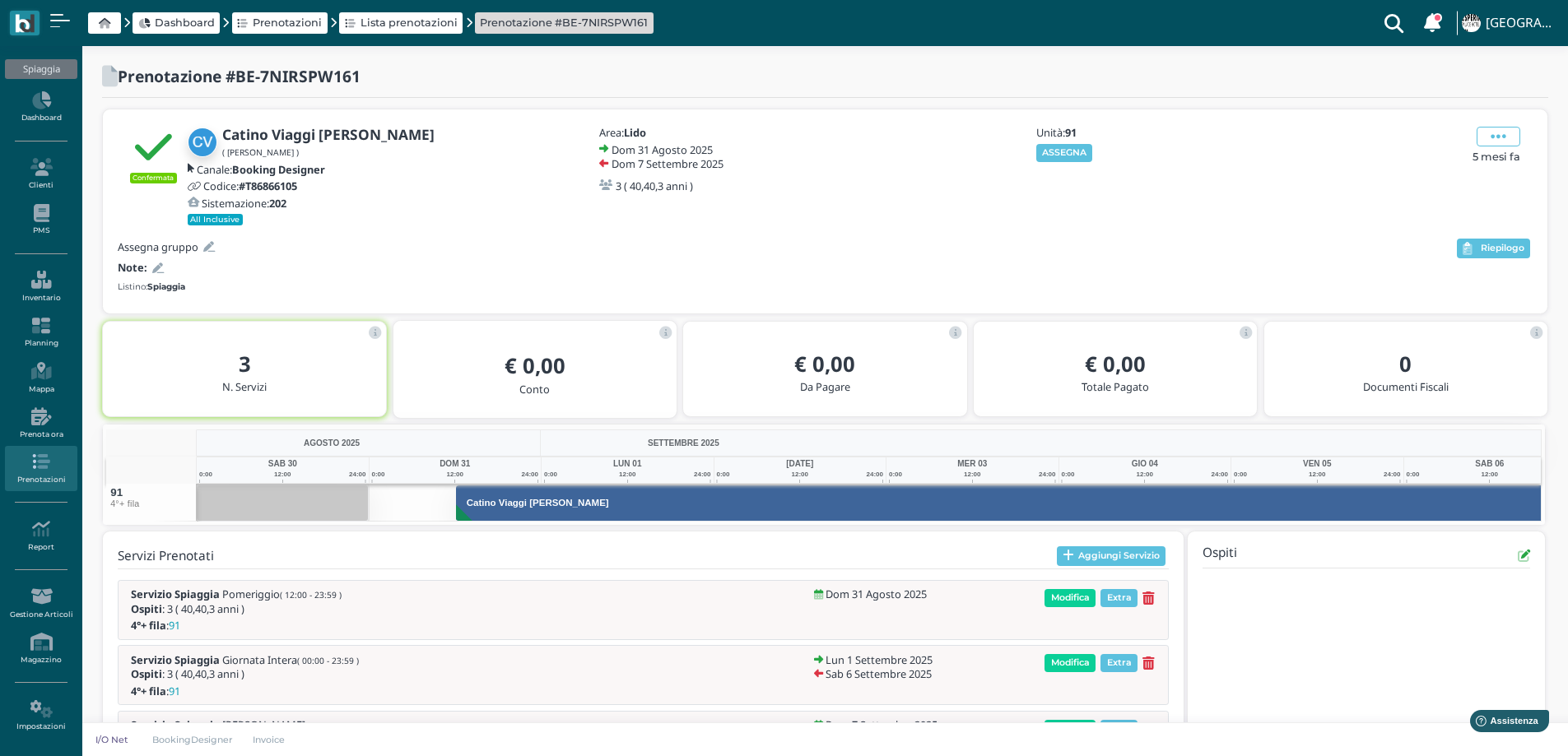
scroll to position [0, 120]
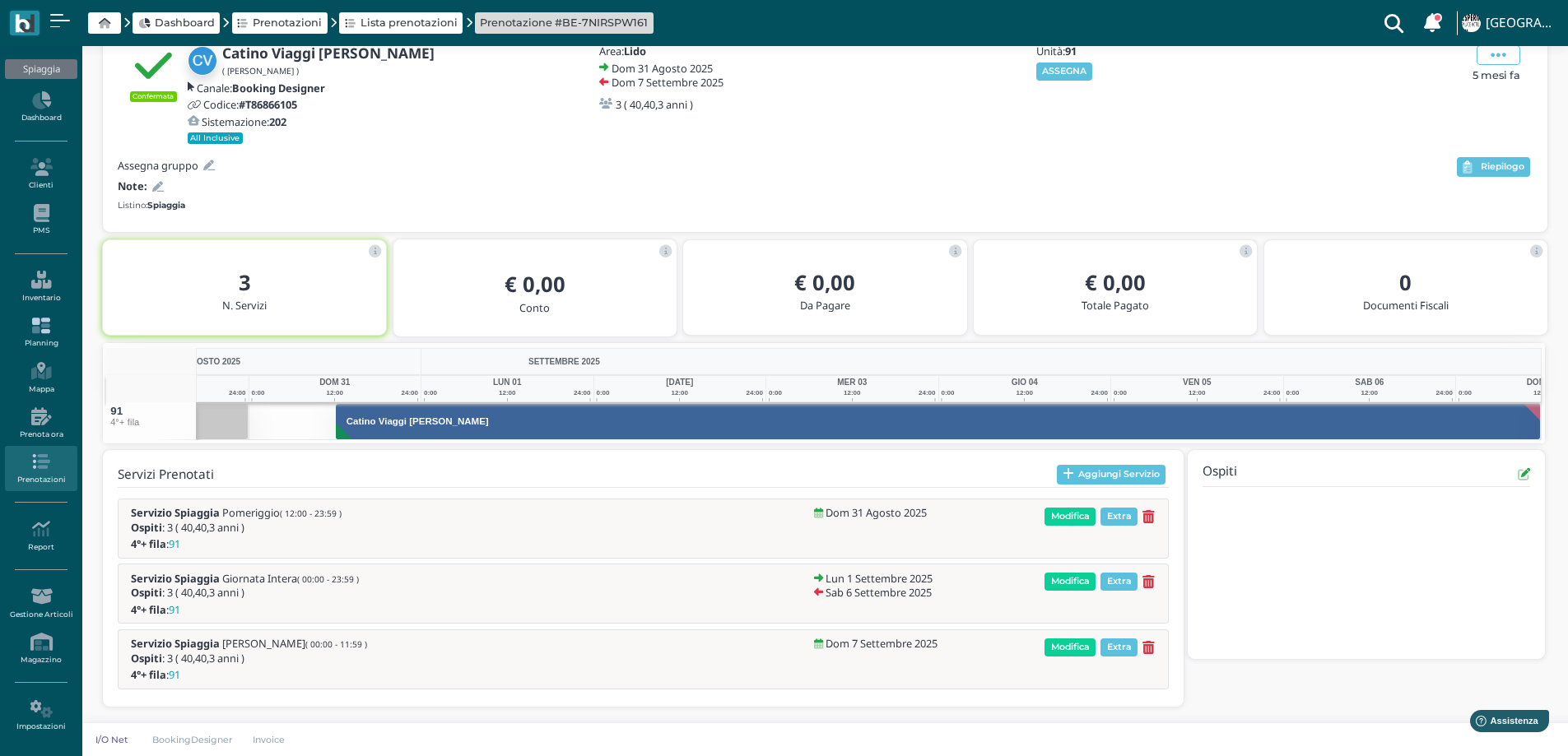
click at [34, 329] on icon at bounding box center [40, 326] width 71 height 18
